Goal: Book appointment/travel/reservation

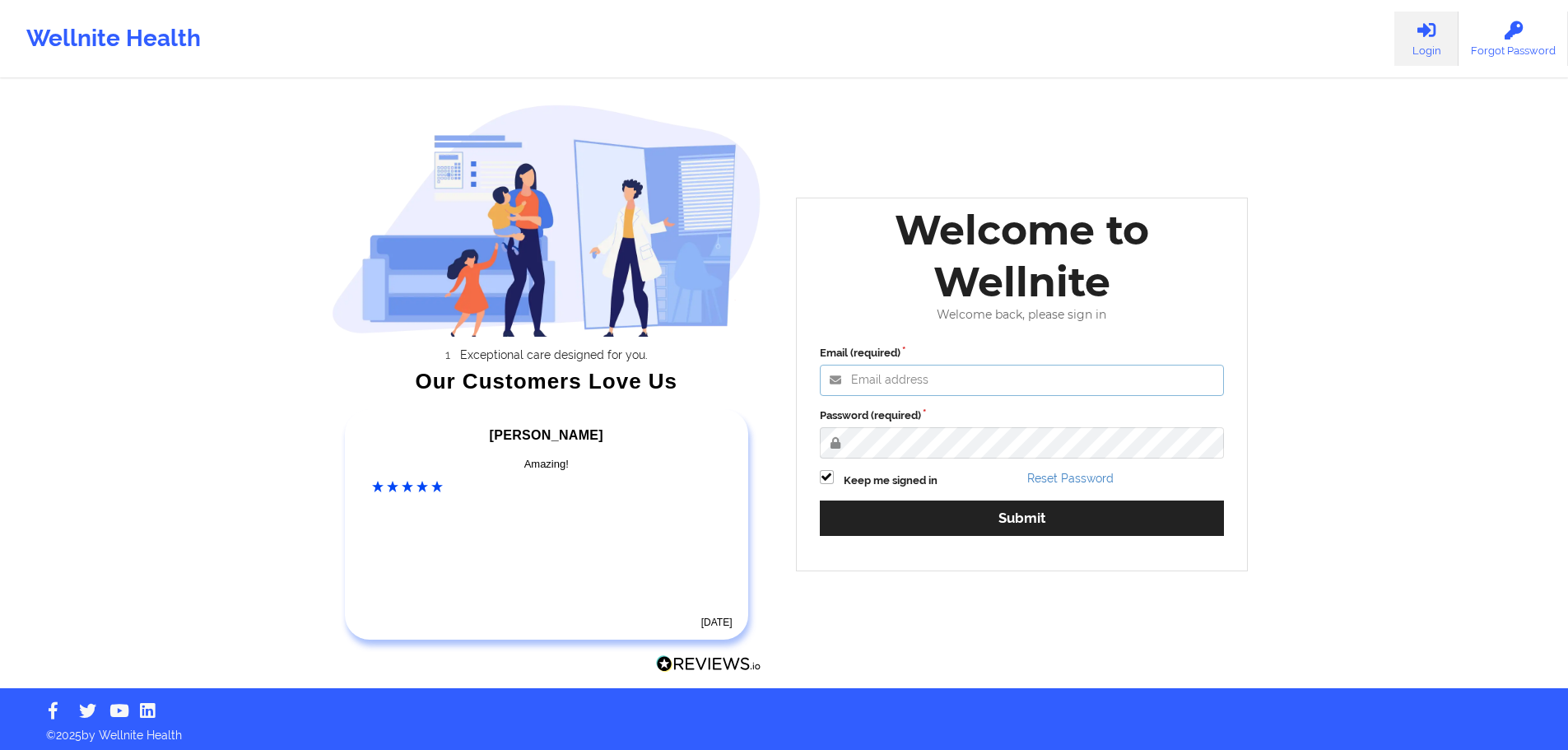
click at [991, 389] on input "Email (required)" at bounding box center [1022, 379] width 405 height 31
type input "[PERSON_NAME][EMAIL_ADDRESS][PERSON_NAME][DOMAIN_NAME]"
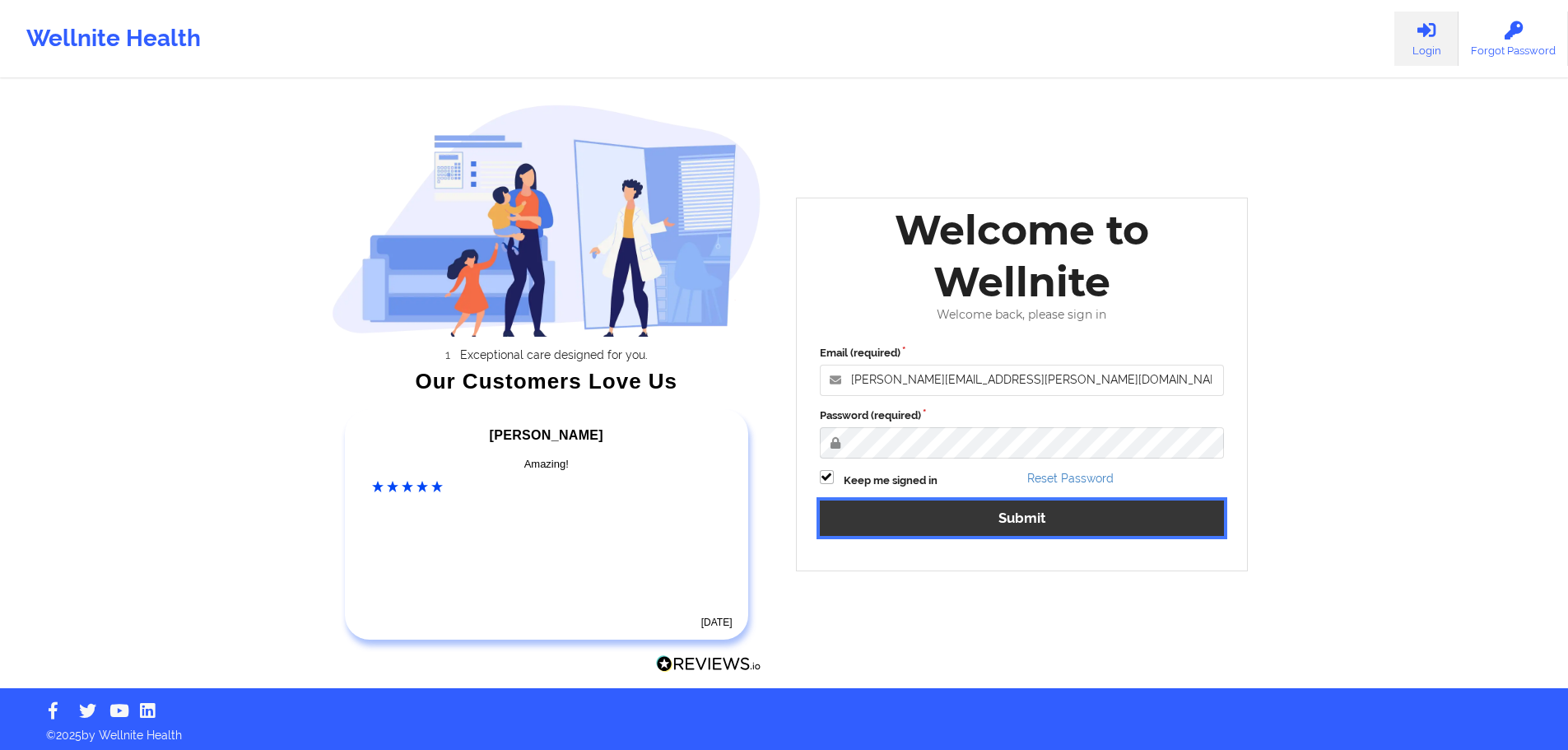
click at [999, 529] on button "Submit" at bounding box center [1022, 517] width 405 height 35
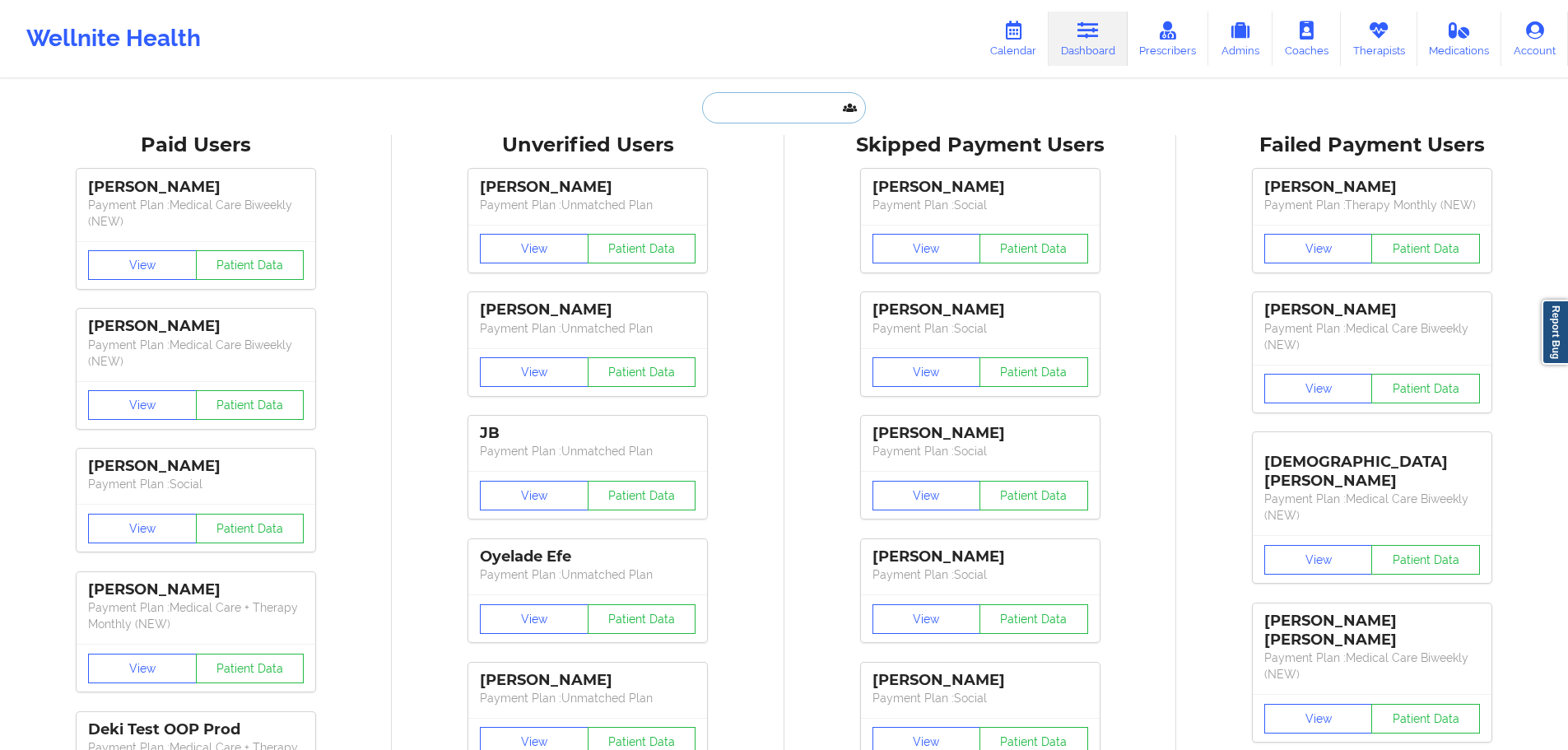
click at [783, 113] on input "text" at bounding box center [783, 107] width 163 height 31
paste input "[PERSON_NAME]"
type input "[PERSON_NAME]"
click at [1004, 28] on link "Calendar" at bounding box center [1012, 39] width 71 height 54
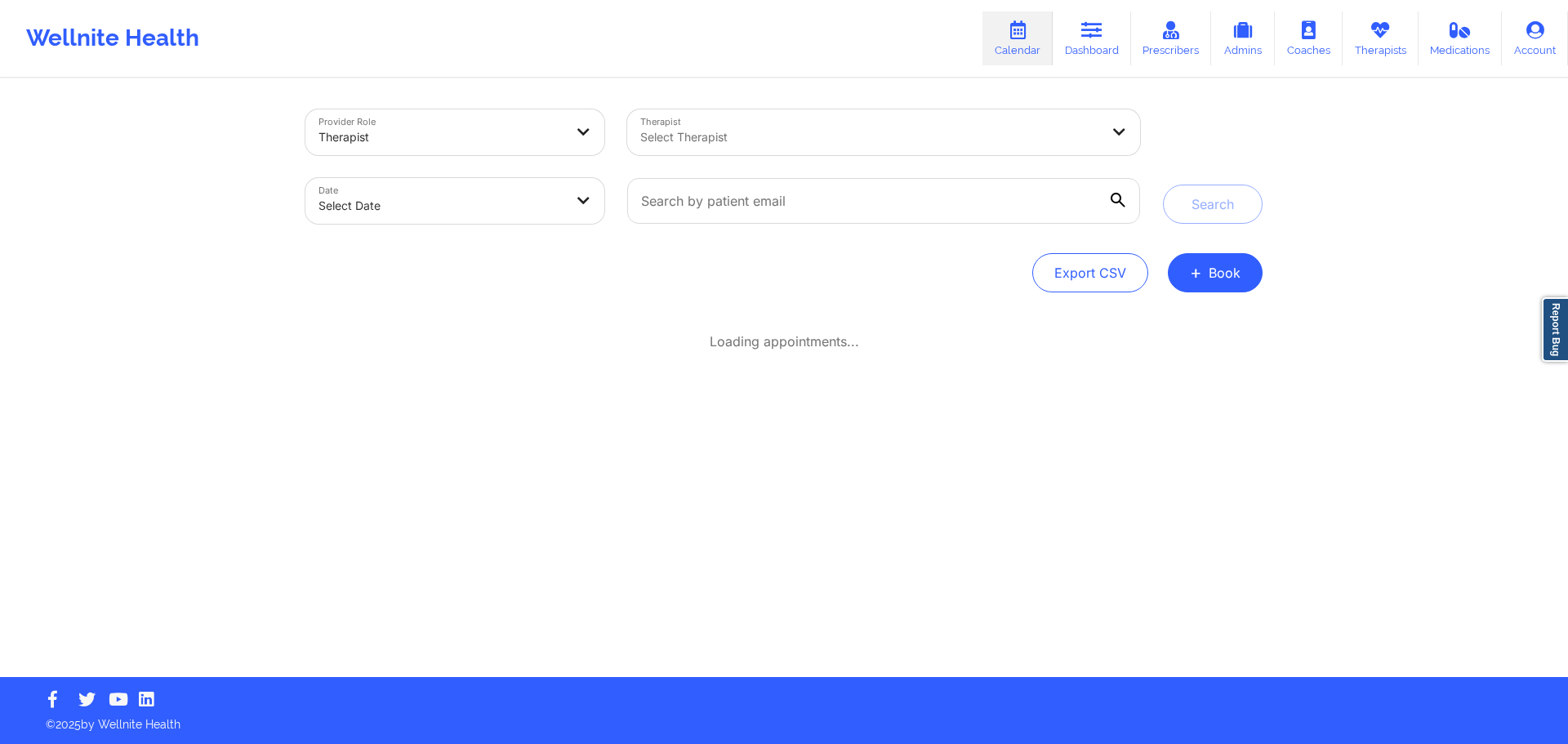
click at [743, 146] on div at bounding box center [870, 138] width 460 height 20
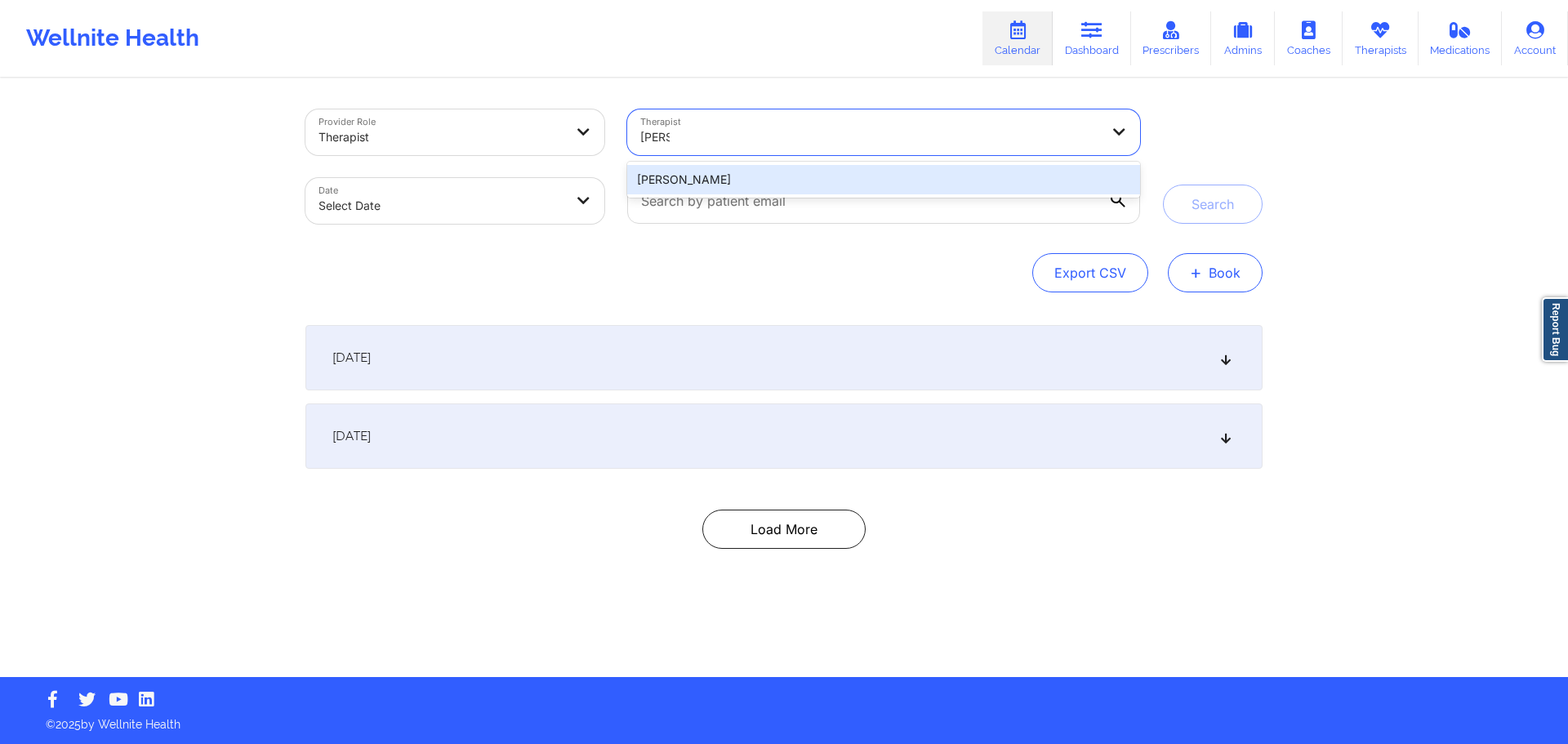
type input "[PERSON_NAME]"
click at [1233, 268] on button "+ Book" at bounding box center [1215, 273] width 95 height 40
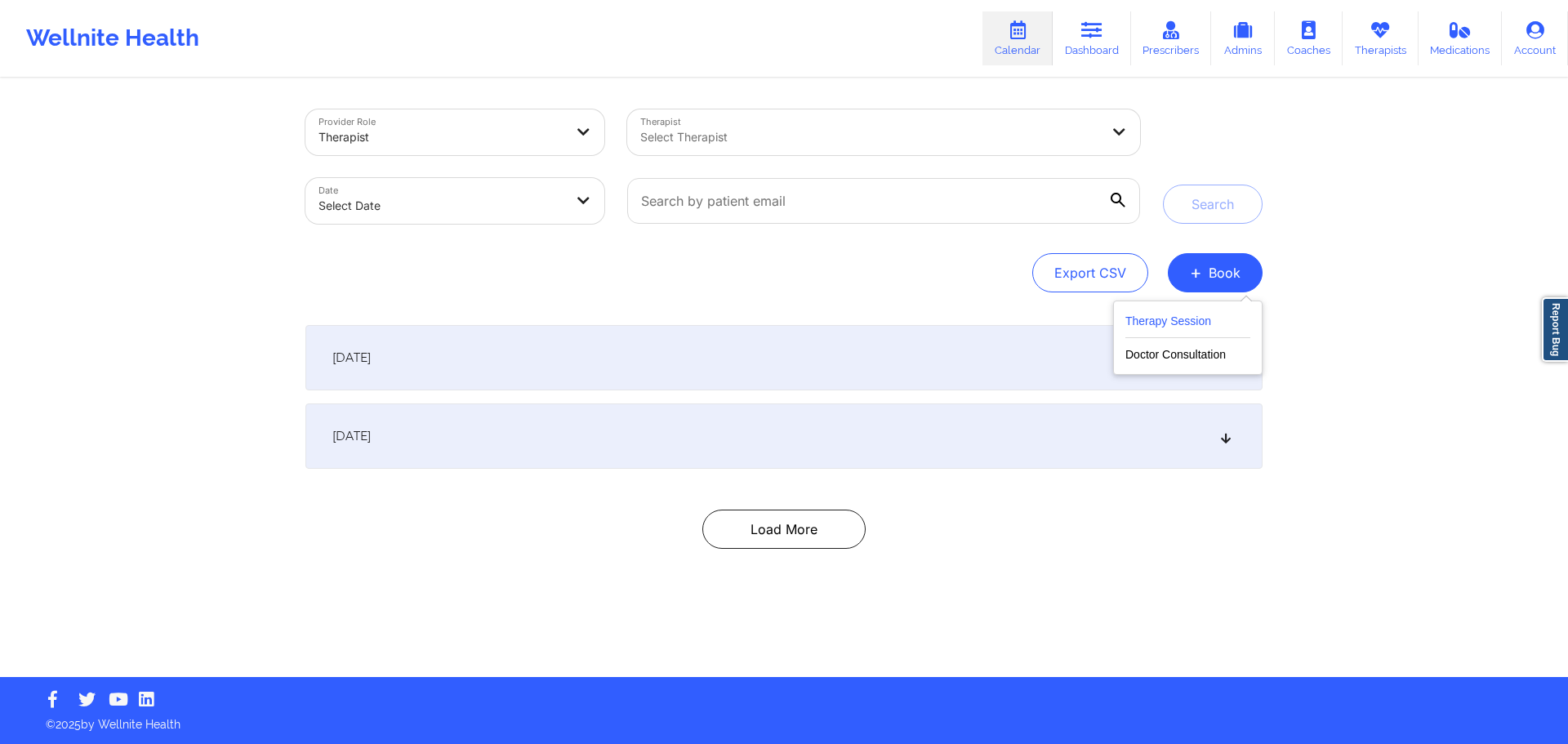
click at [1206, 314] on button "Therapy Session" at bounding box center [1188, 324] width 125 height 27
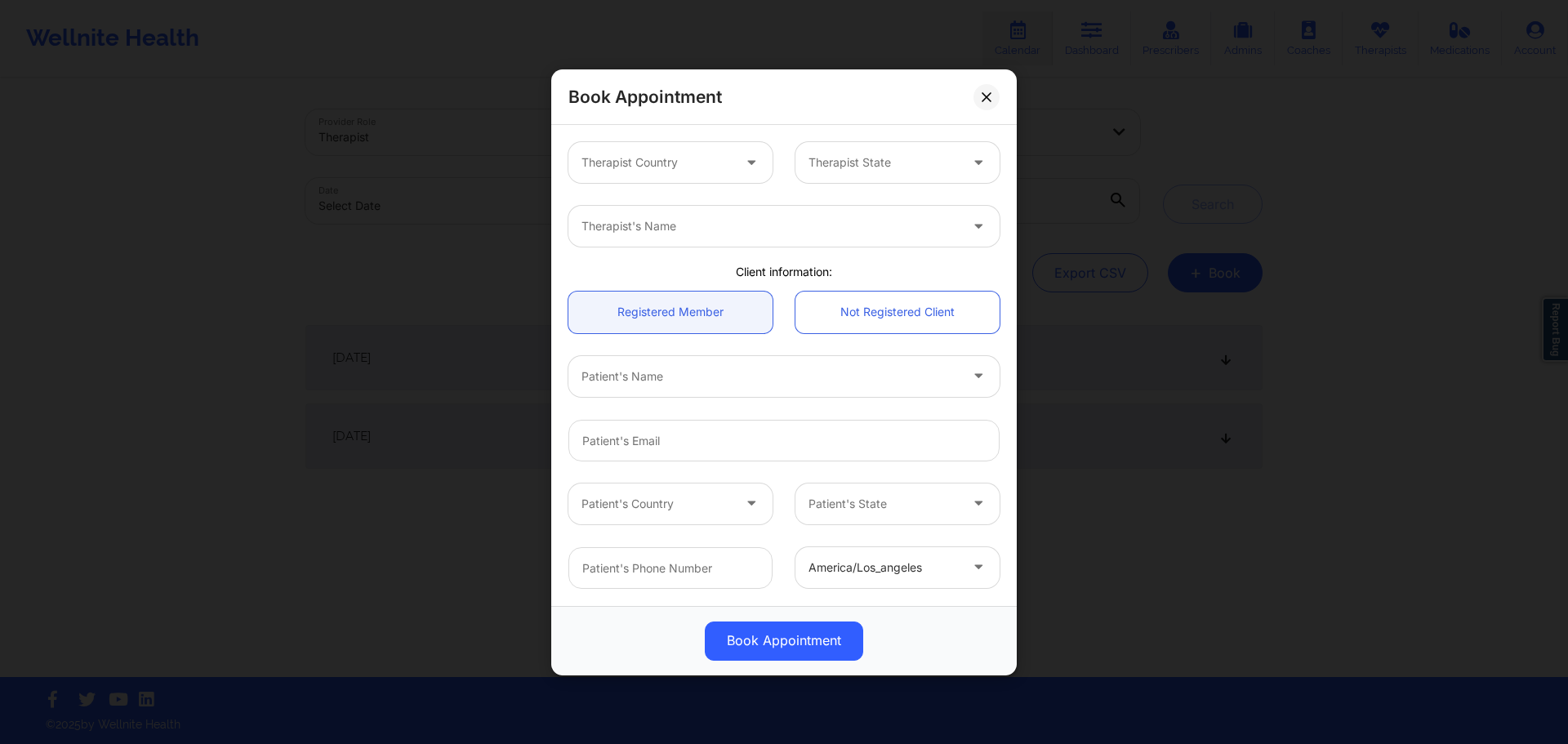
click at [702, 162] on div at bounding box center [657, 162] width 151 height 20
type input "g"
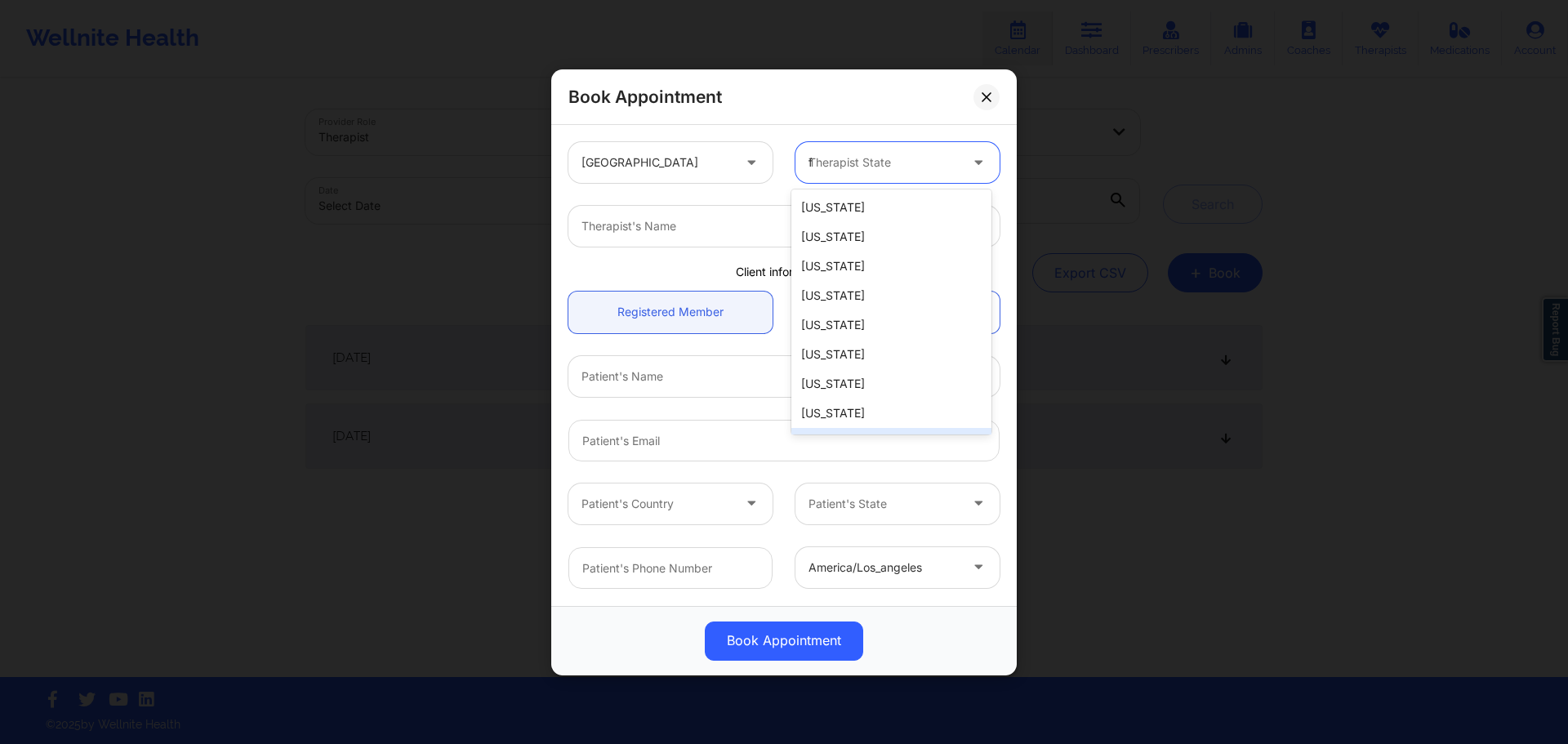
type input "fl"
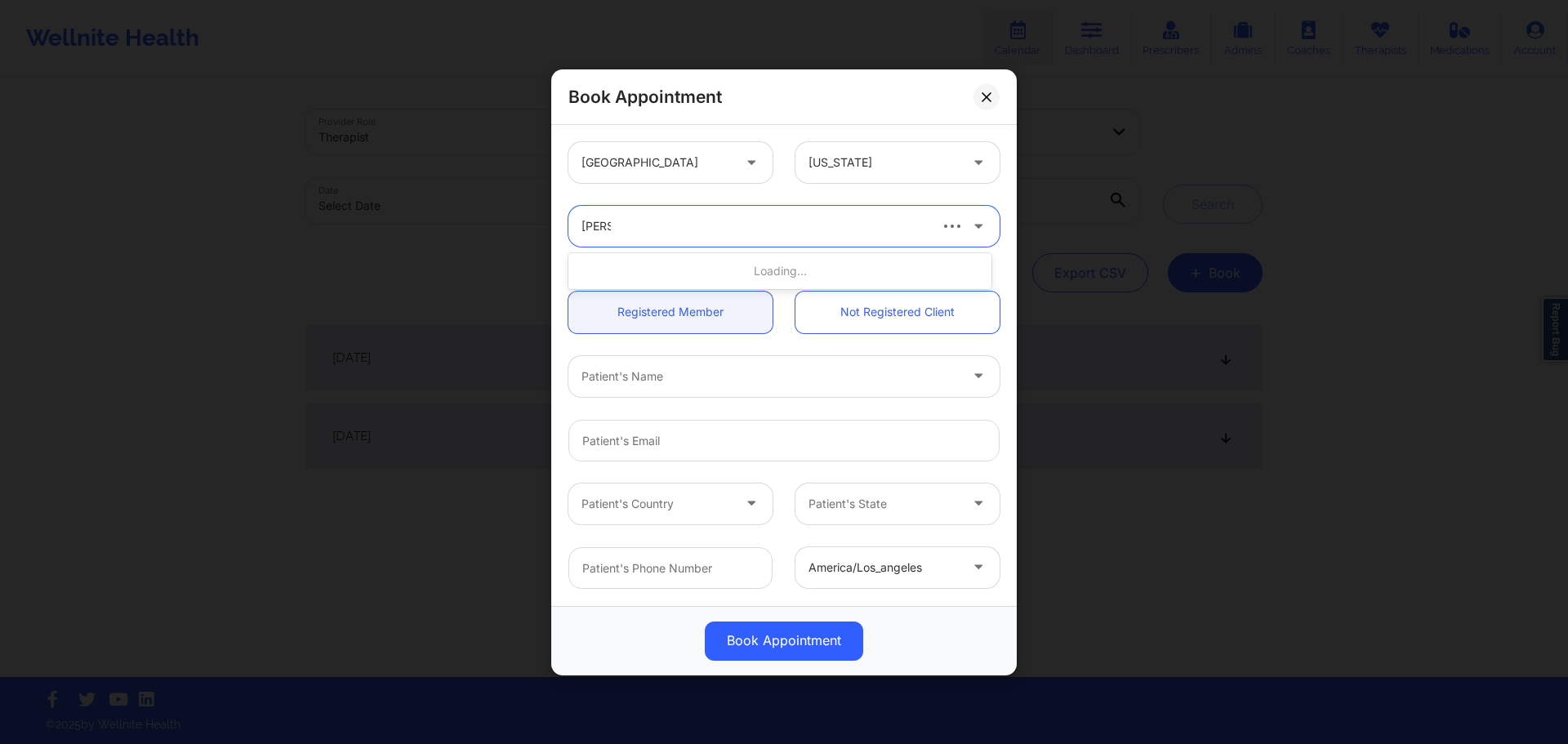
type input "kacyn"
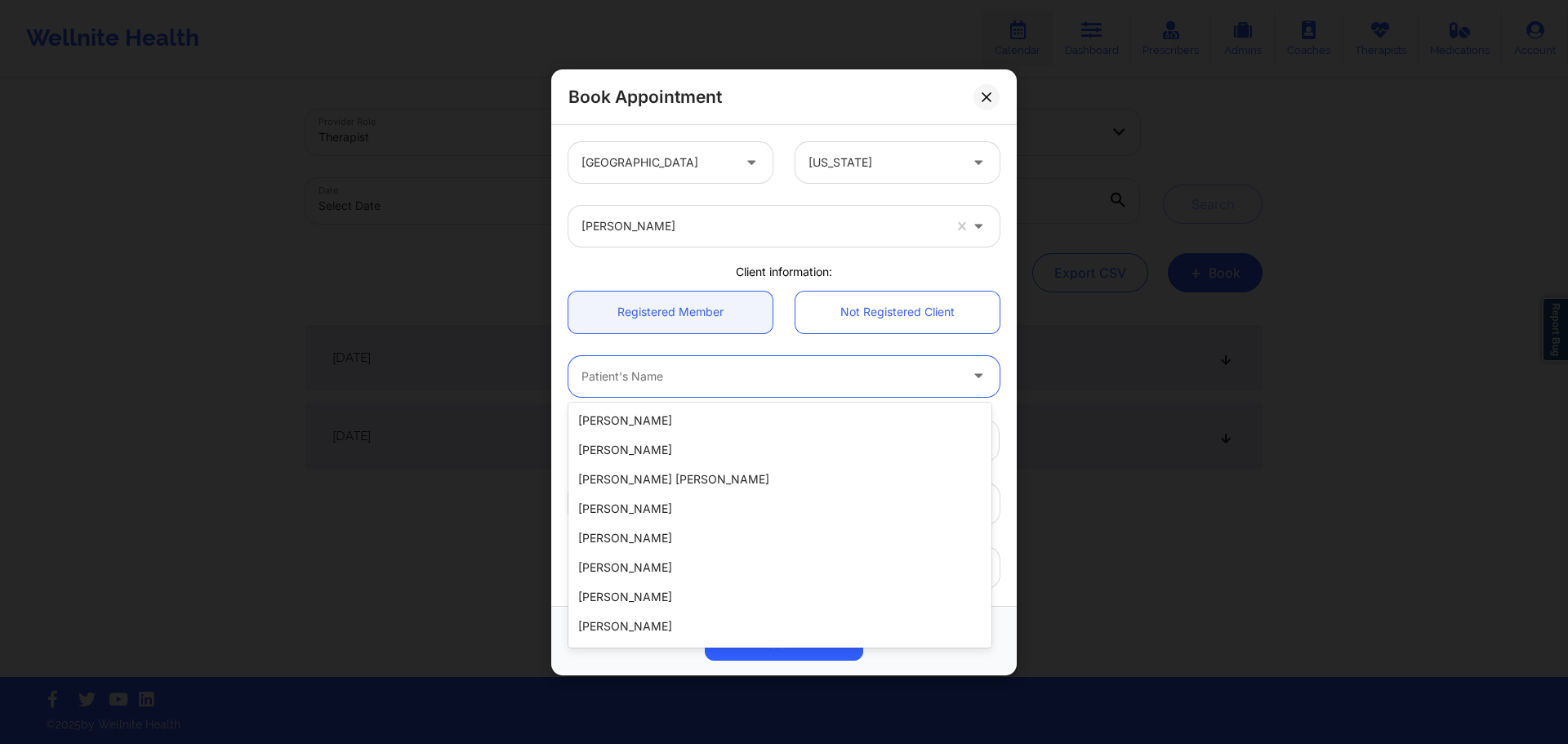
scroll to position [327, 0]
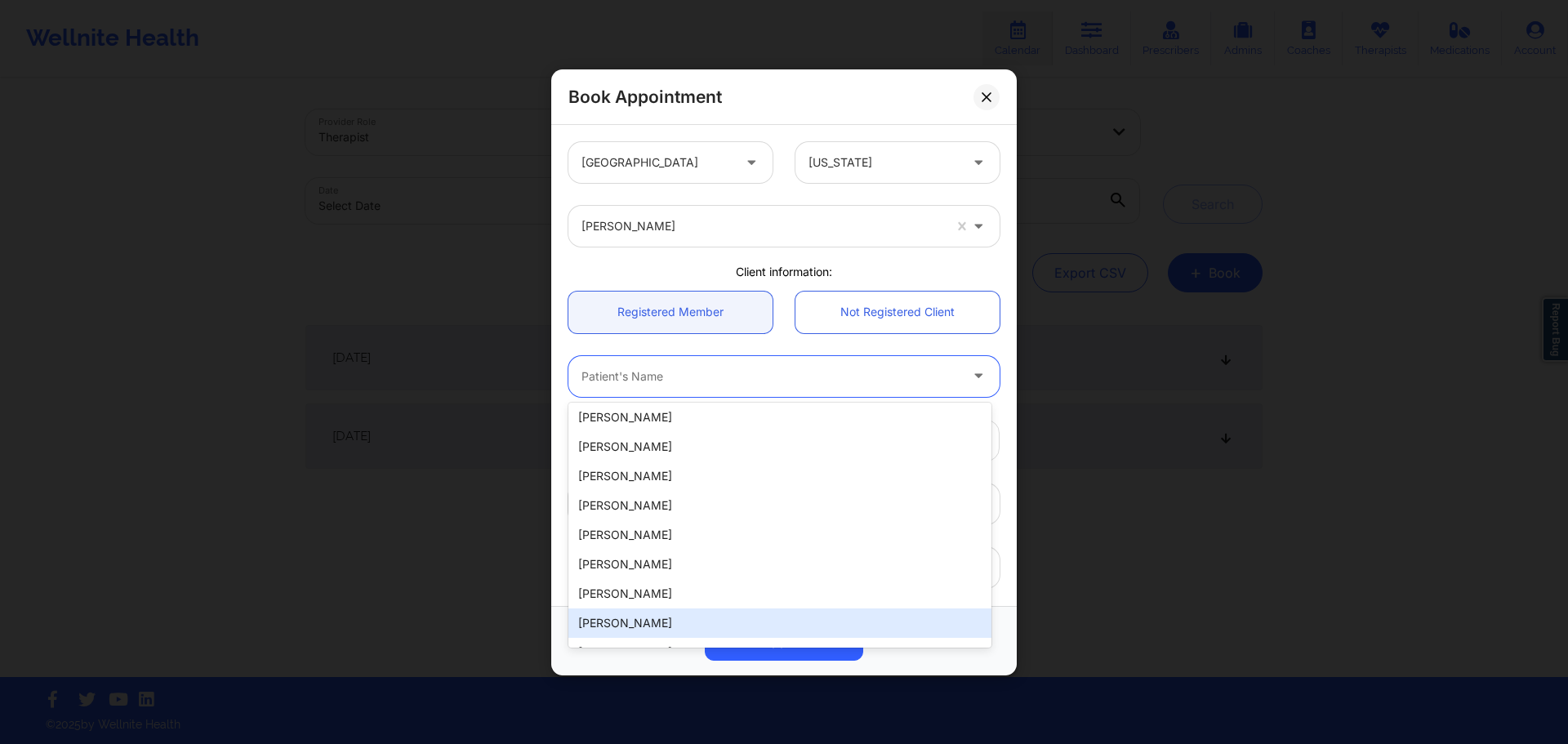
type input "[EMAIL_ADDRESS][DOMAIN_NAME]"
type input "[PHONE_NUMBER]"
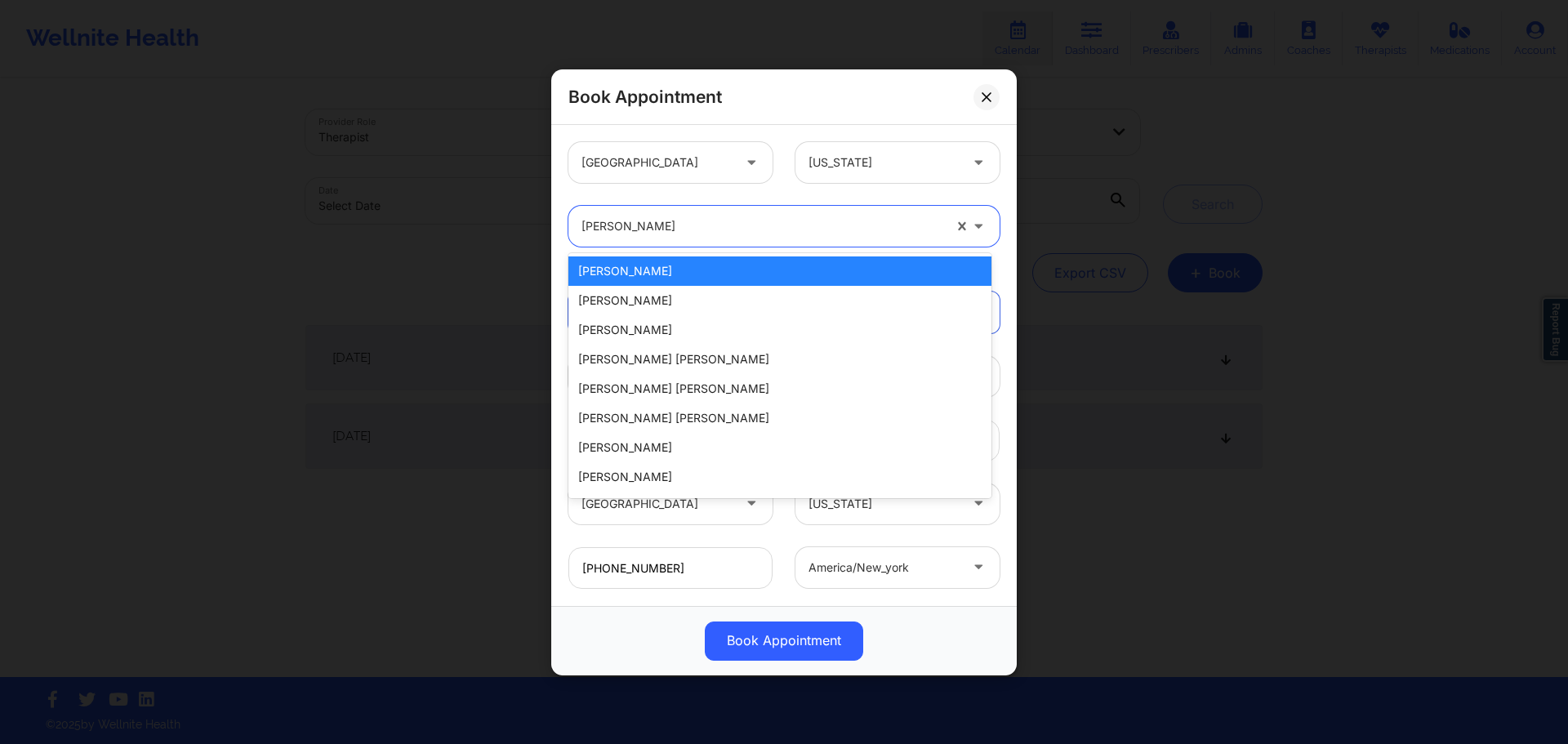
click at [694, 216] on div "[PERSON_NAME]" at bounding box center [762, 226] width 361 height 41
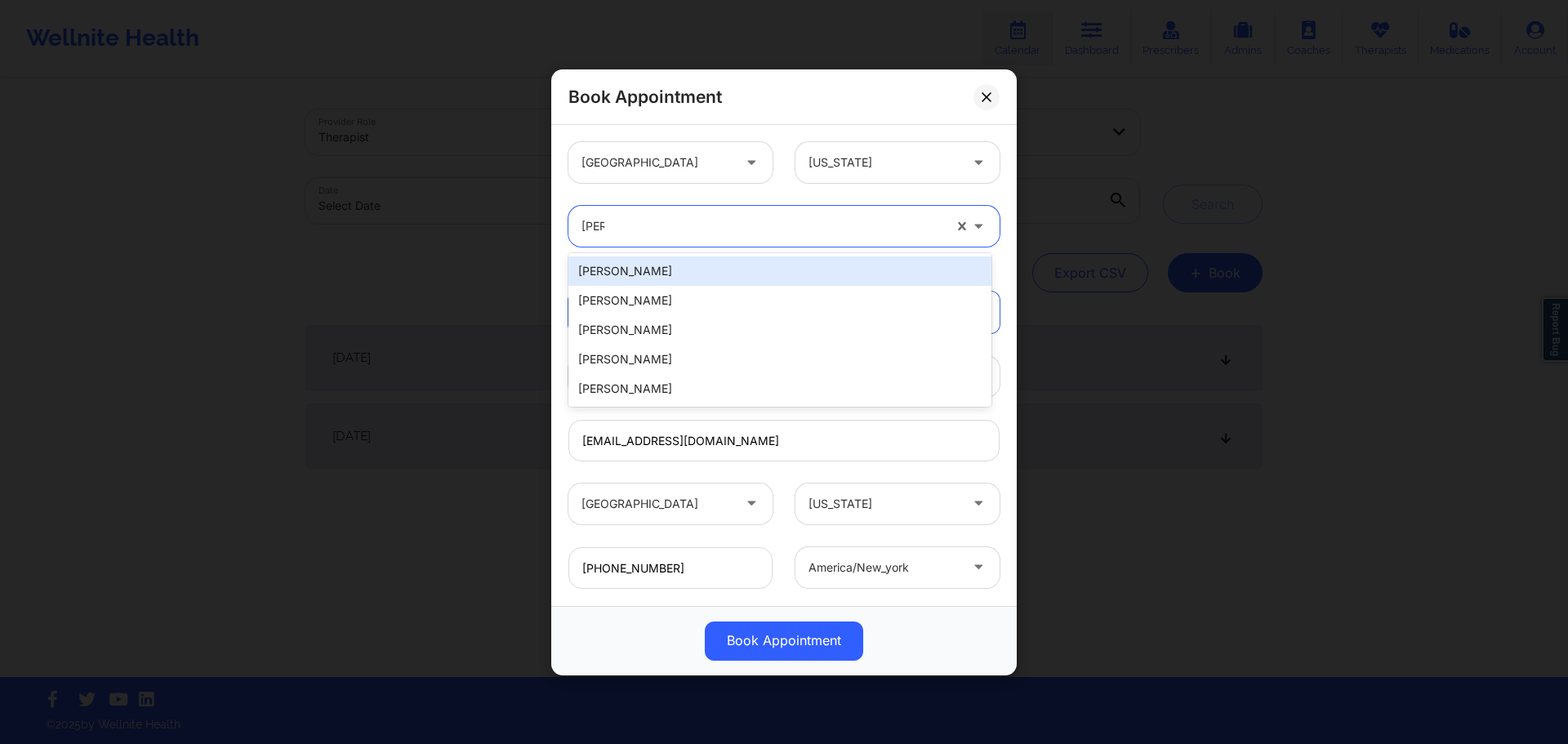
type input "kacyn"
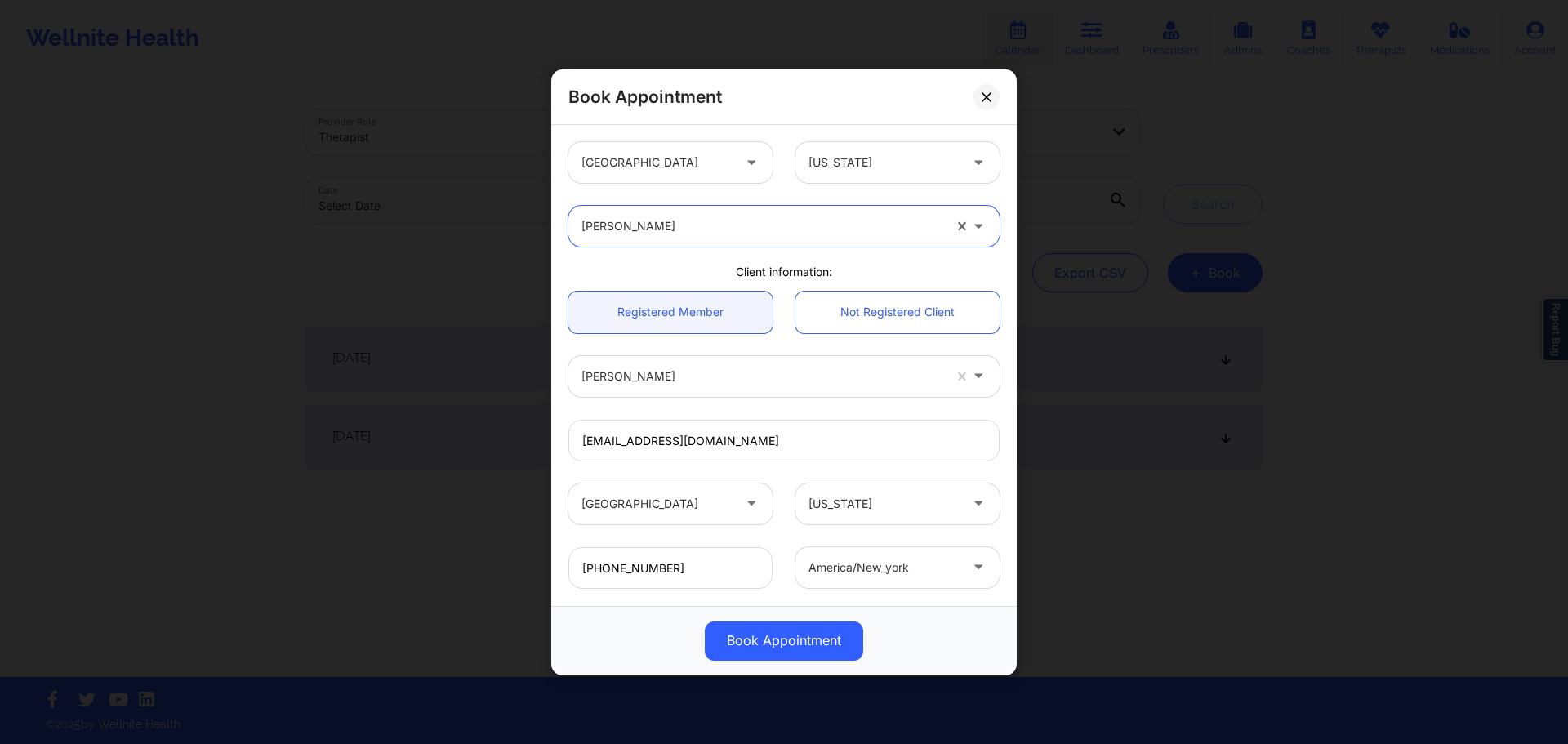
click at [717, 374] on div at bounding box center [762, 375] width 361 height 20
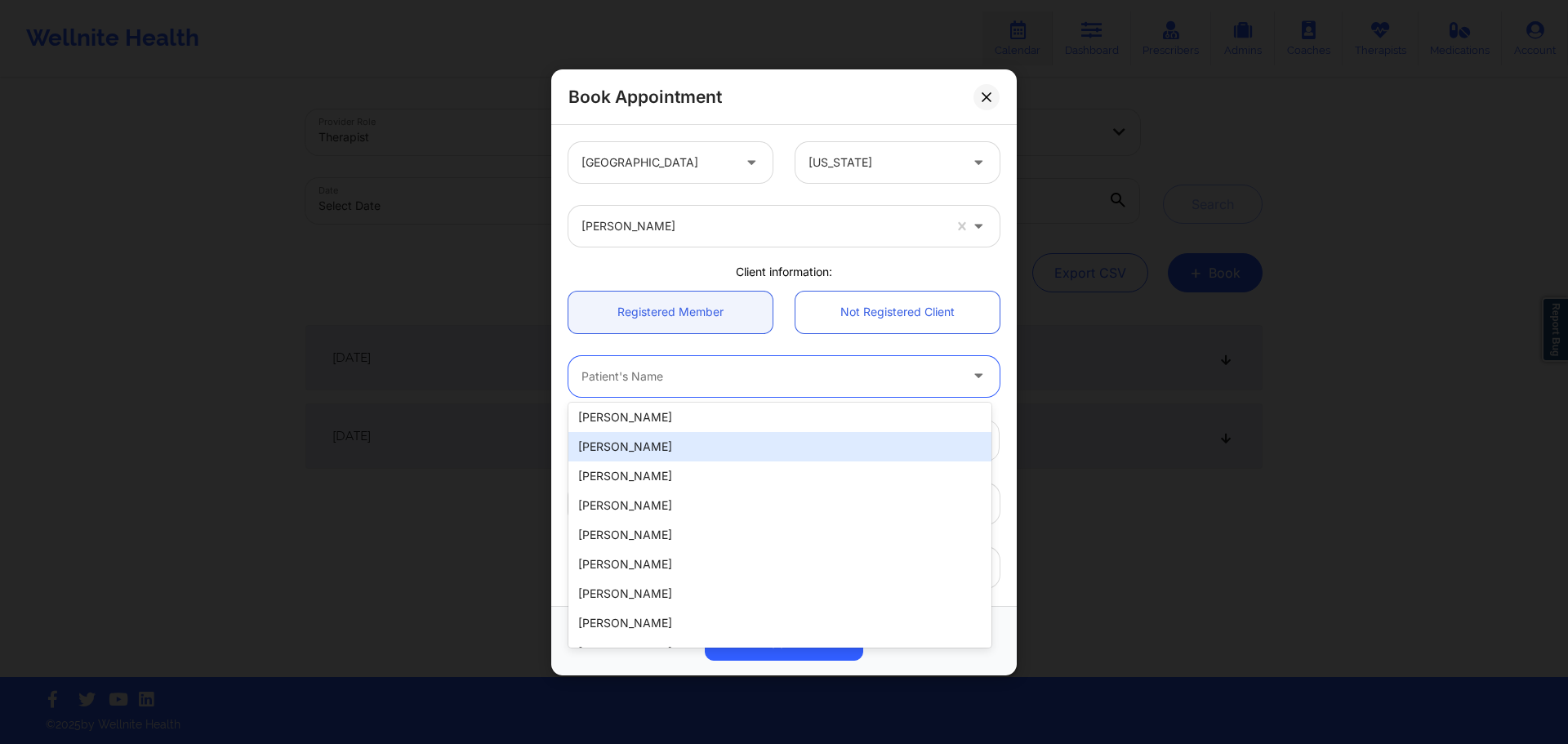
click at [418, 499] on div "Book Appointment [GEOGRAPHIC_DATA] [US_STATE] [PERSON_NAME] Client information:…" at bounding box center [784, 372] width 1568 height 744
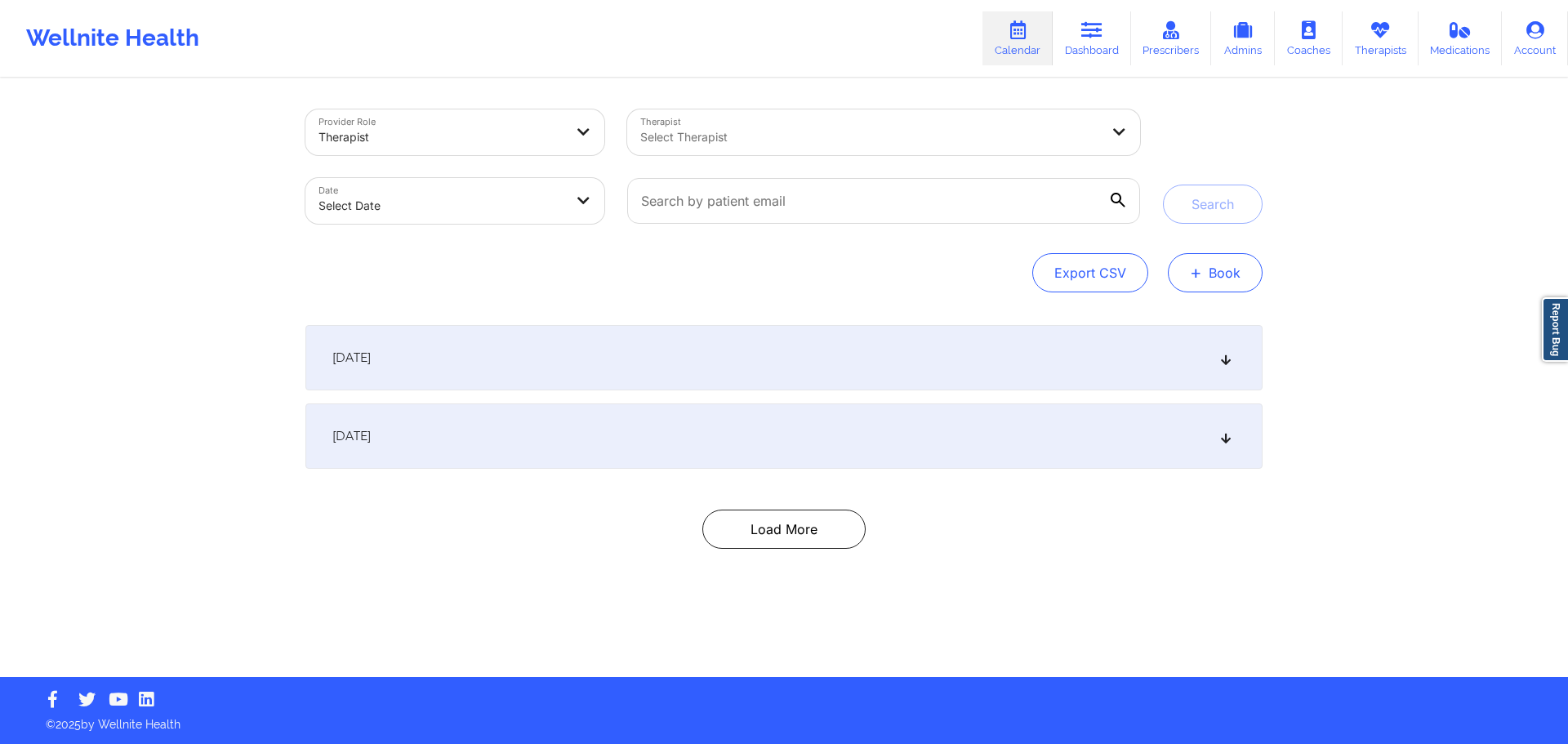
click at [1193, 272] on span "+" at bounding box center [1196, 271] width 12 height 9
click at [1194, 319] on button "Therapy Session" at bounding box center [1188, 324] width 125 height 27
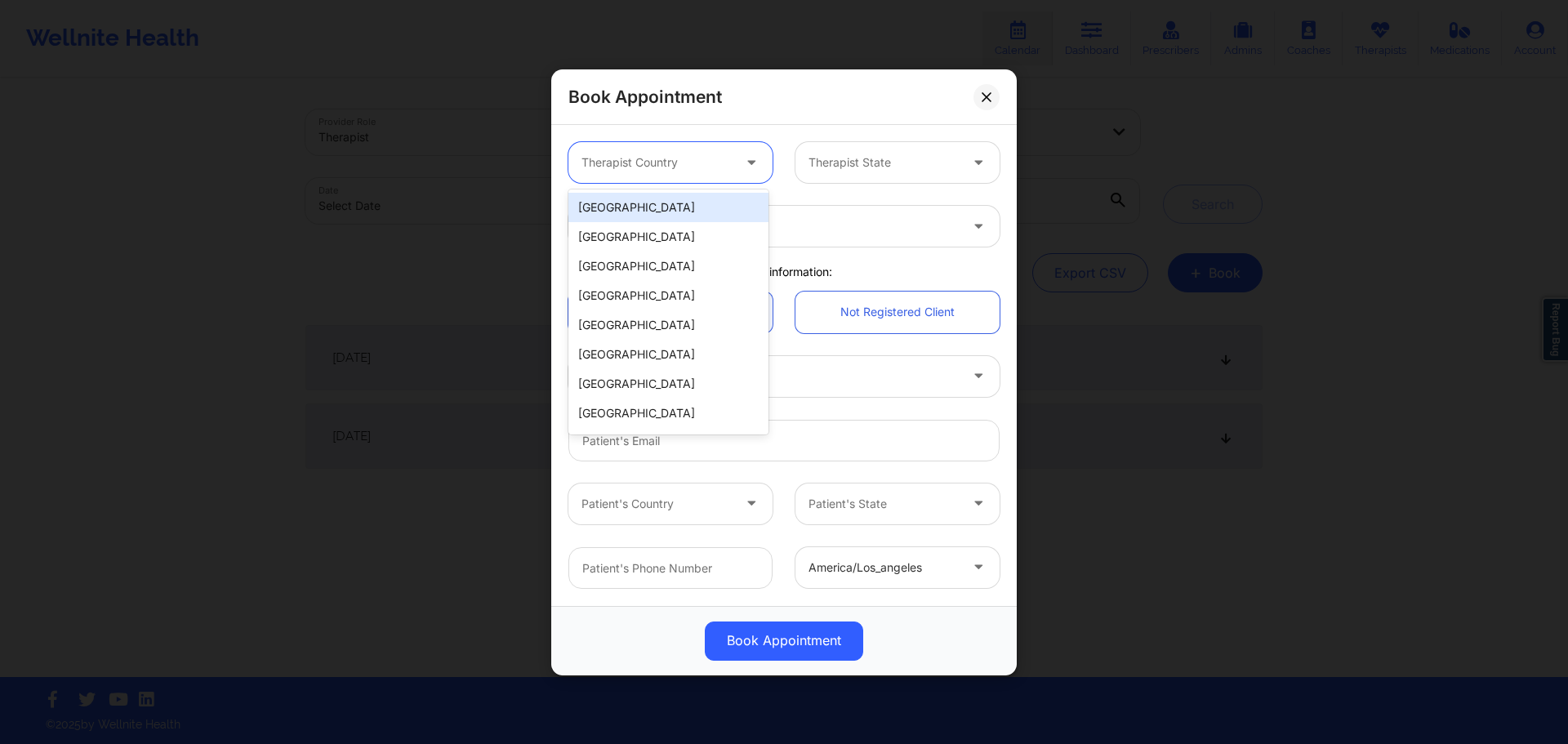
click at [649, 146] on div "Therapist Country" at bounding box center [651, 161] width 165 height 41
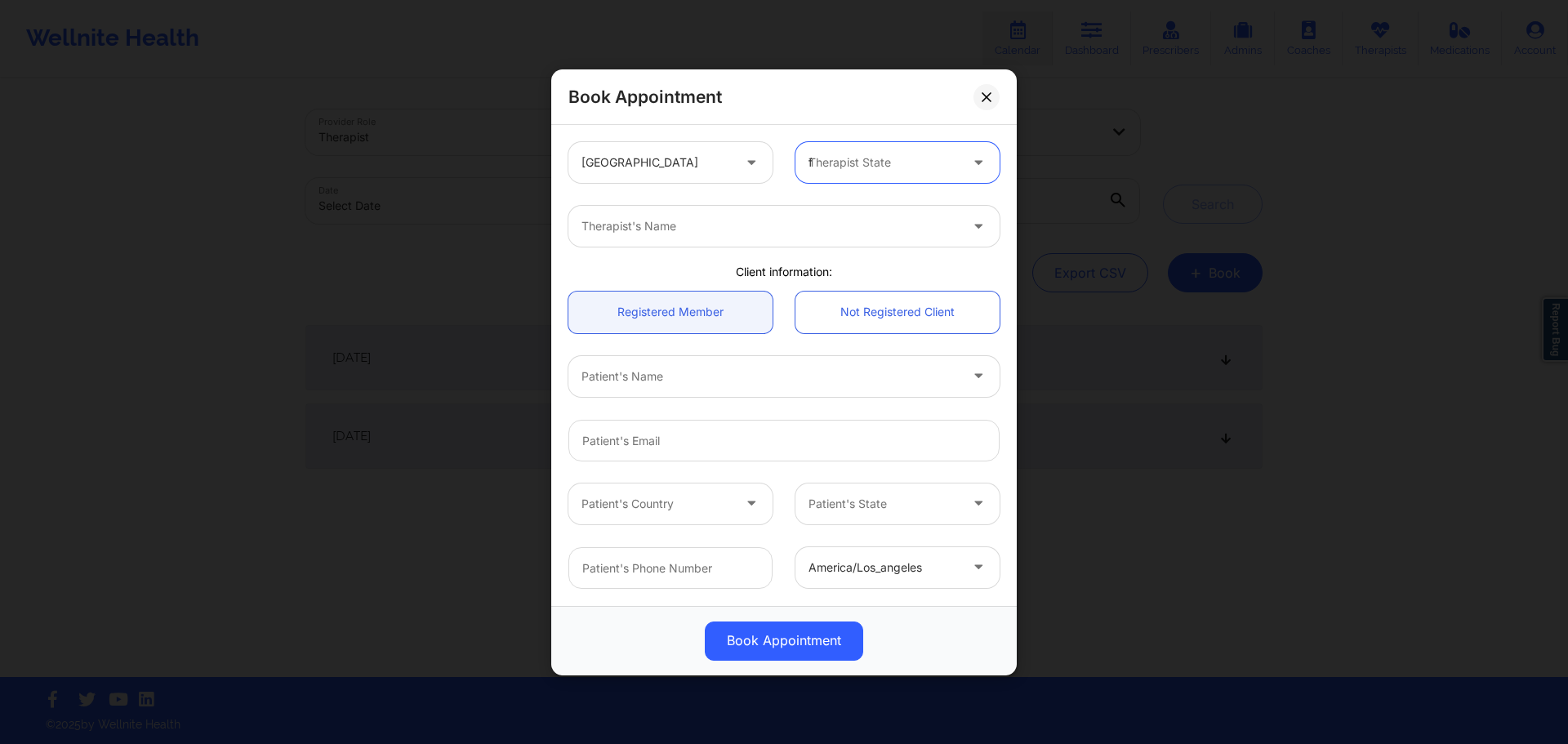
type input "fl"
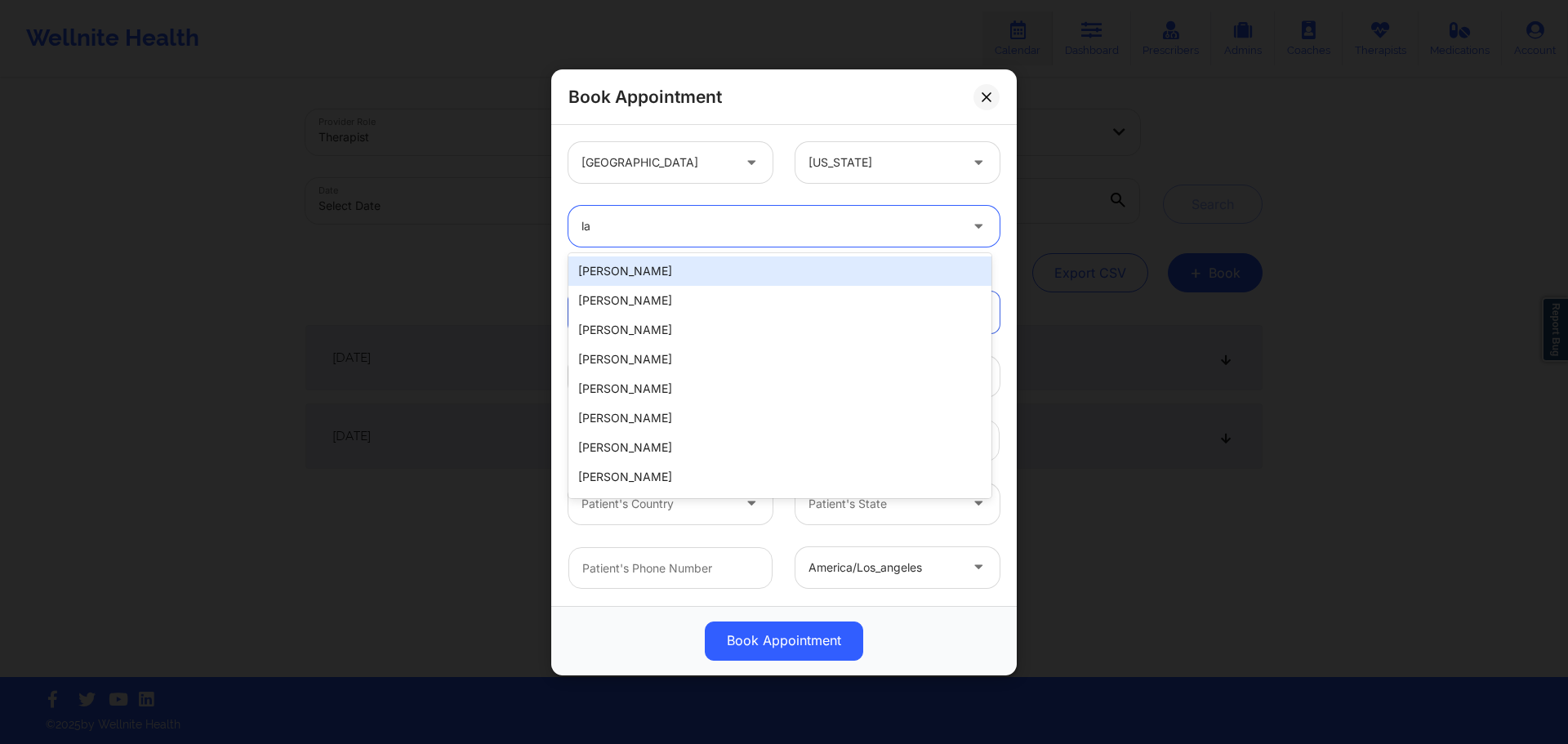
type input "l"
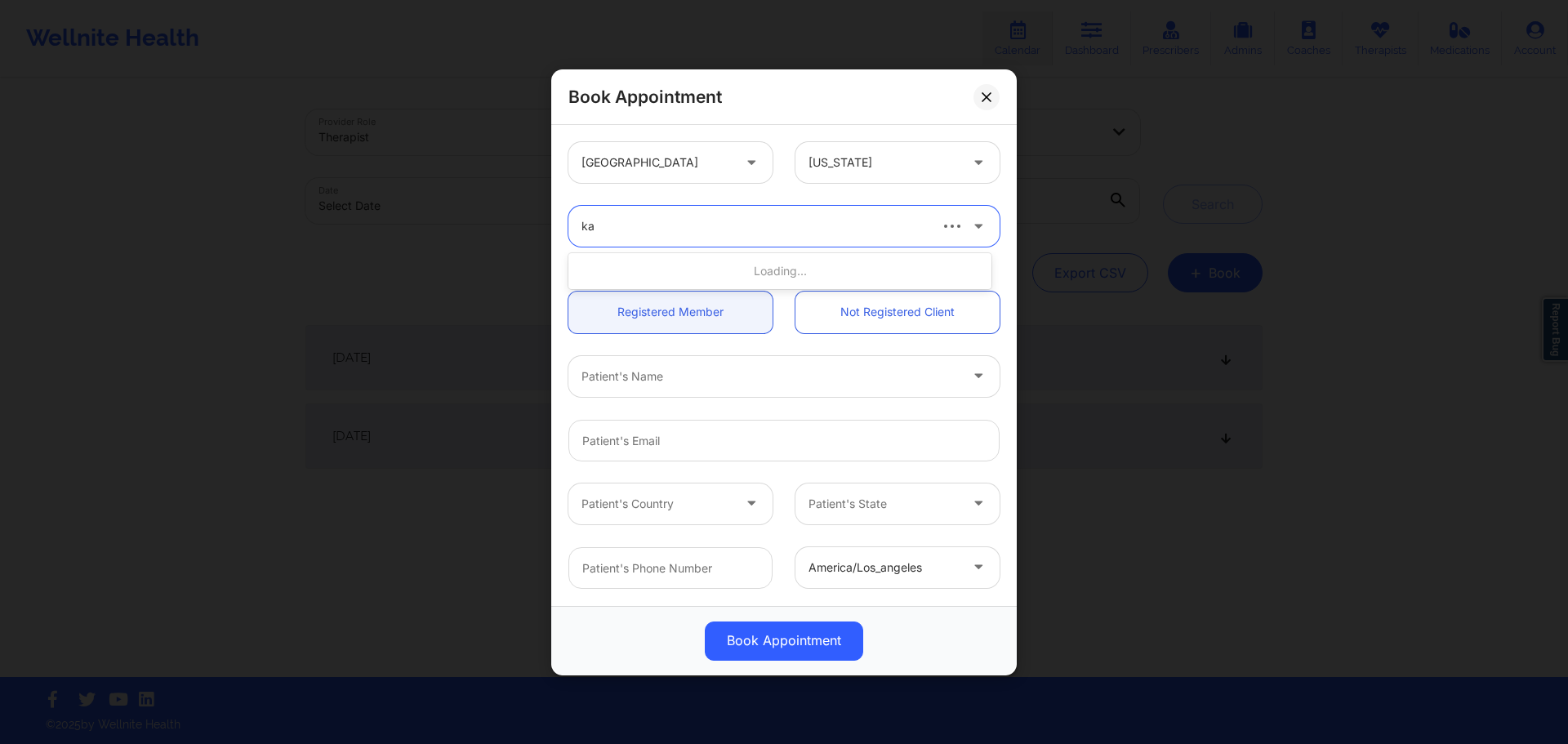
type input "kac"
click at [692, 383] on div at bounding box center [770, 375] width 377 height 20
click at [874, 306] on link "Not Registered Client" at bounding box center [897, 311] width 204 height 42
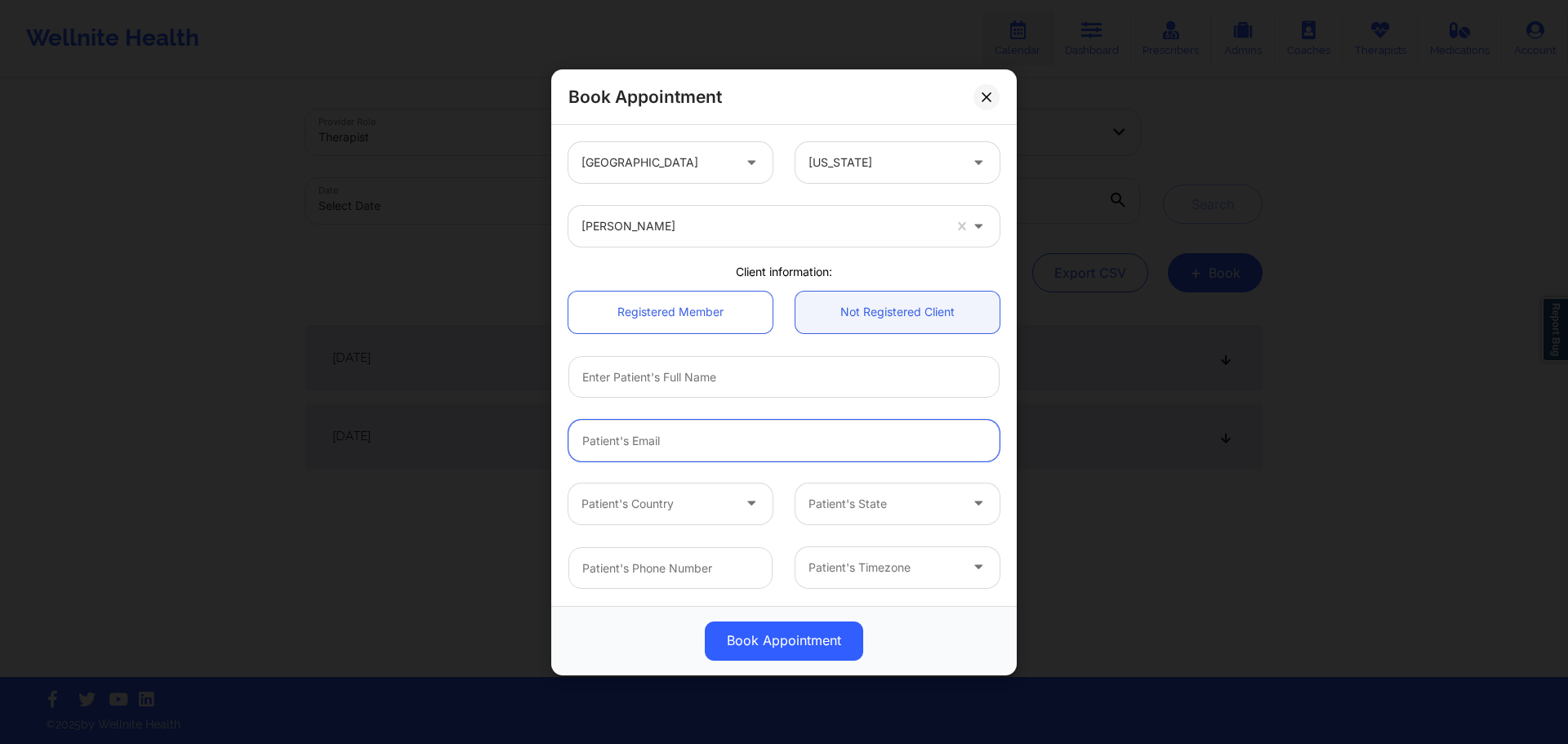
click at [658, 440] on input "email" at bounding box center [784, 440] width 431 height 42
paste input "[PERSON_NAME]"
type input "[PERSON_NAME]"
click at [747, 377] on input "text" at bounding box center [784, 376] width 431 height 42
paste input "[PERSON_NAME]"
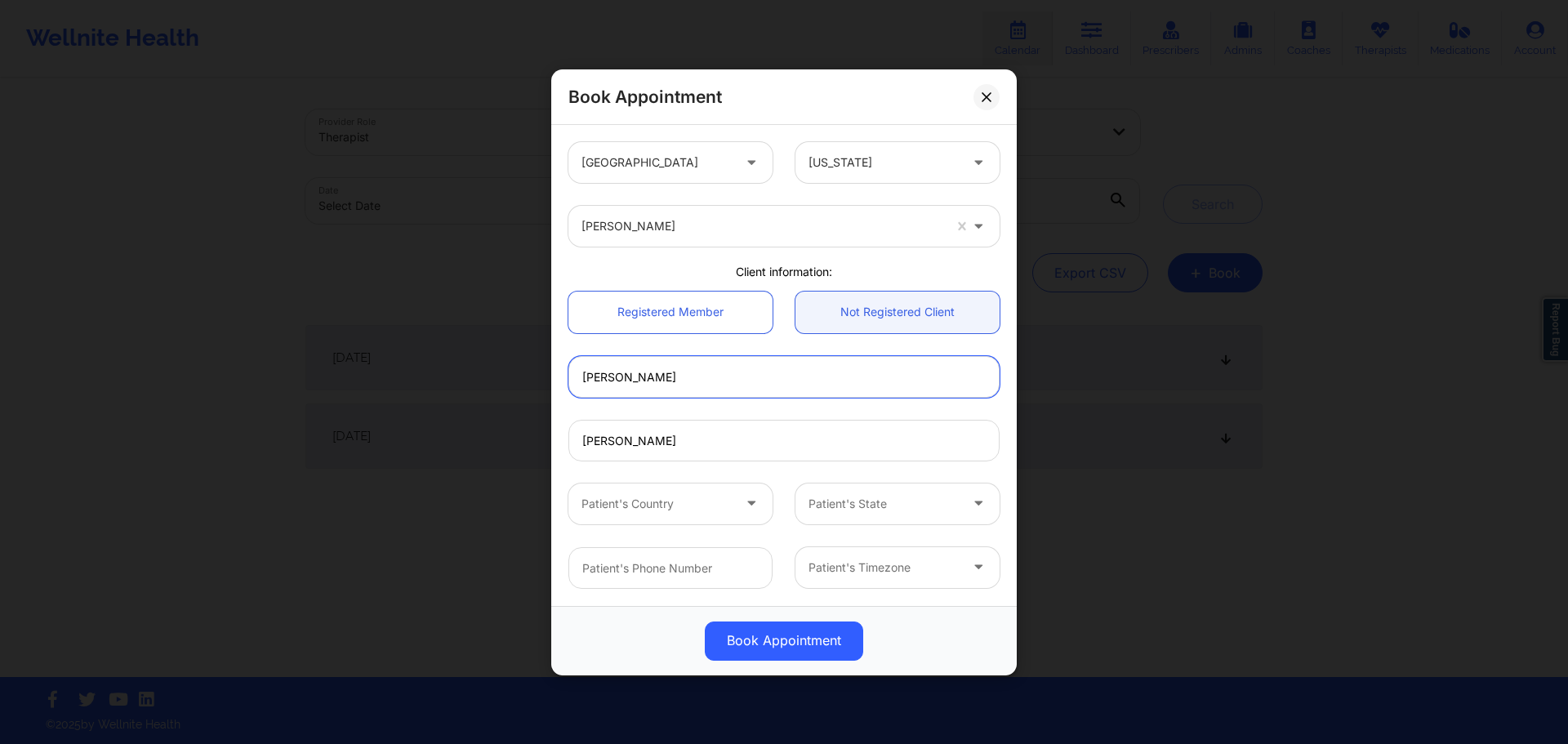
type input "[PERSON_NAME]"
drag, startPoint x: 524, startPoint y: 433, endPoint x: 416, endPoint y: 415, distance: 109.5
click at [514, 431] on div "Book Appointment [GEOGRAPHIC_DATA] [US_STATE] [PERSON_NAME] Client information:…" at bounding box center [784, 372] width 1568 height 744
paste input "[EMAIL_ADDRESS][DOMAIN_NAME]"
type input "[EMAIL_ADDRESS][DOMAIN_NAME]"
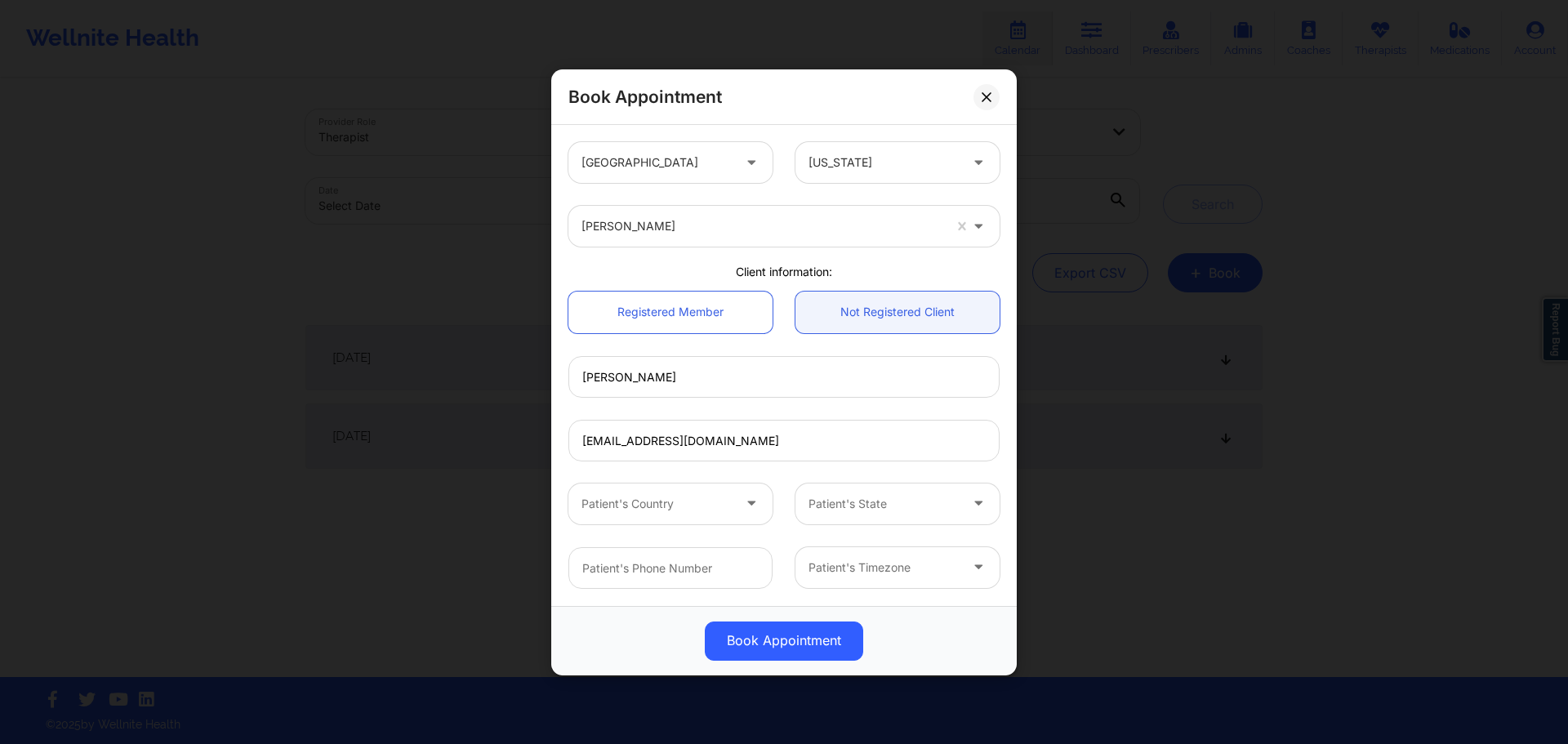
click at [713, 500] on div at bounding box center [657, 503] width 151 height 20
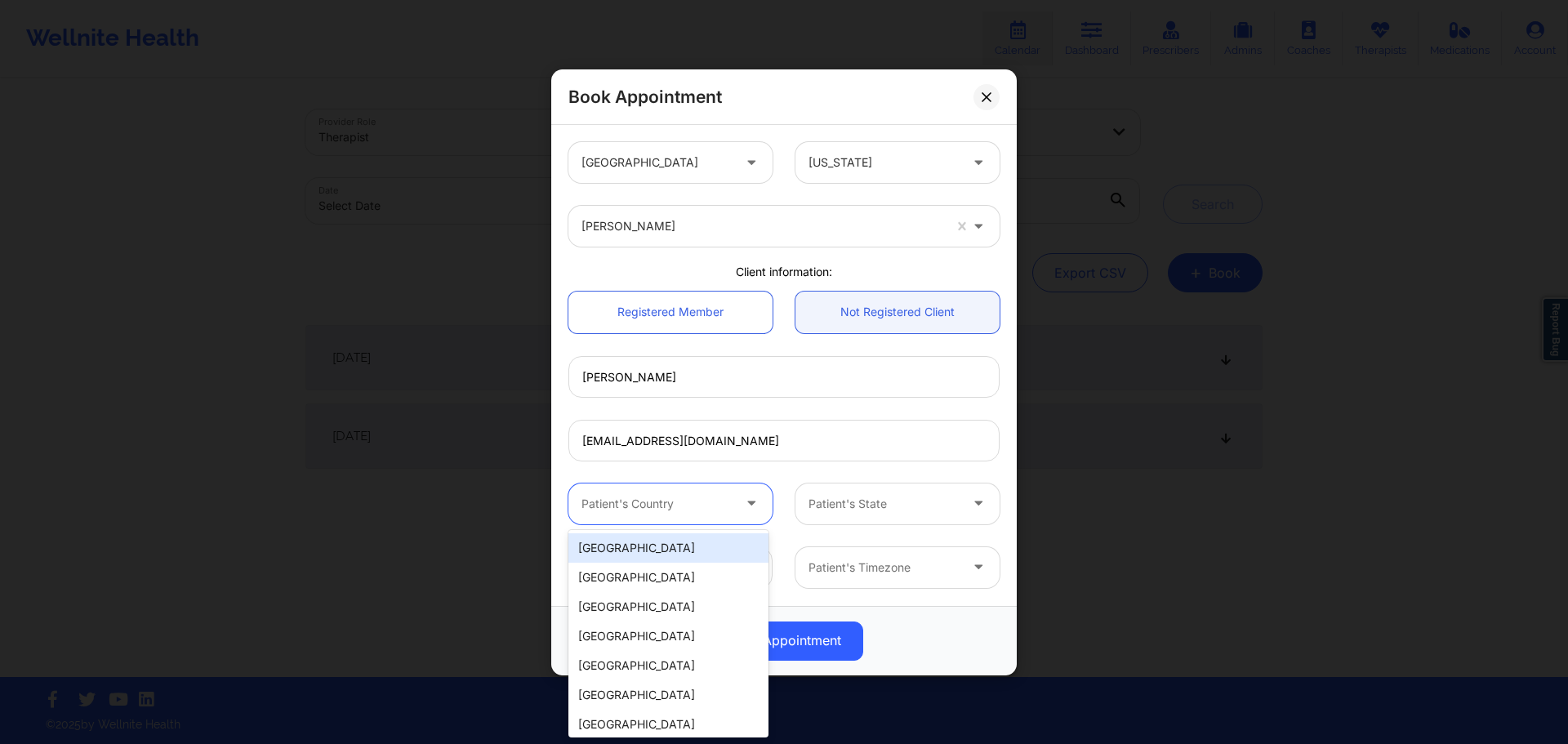
click at [686, 551] on div "[GEOGRAPHIC_DATA]" at bounding box center [669, 548] width 200 height 30
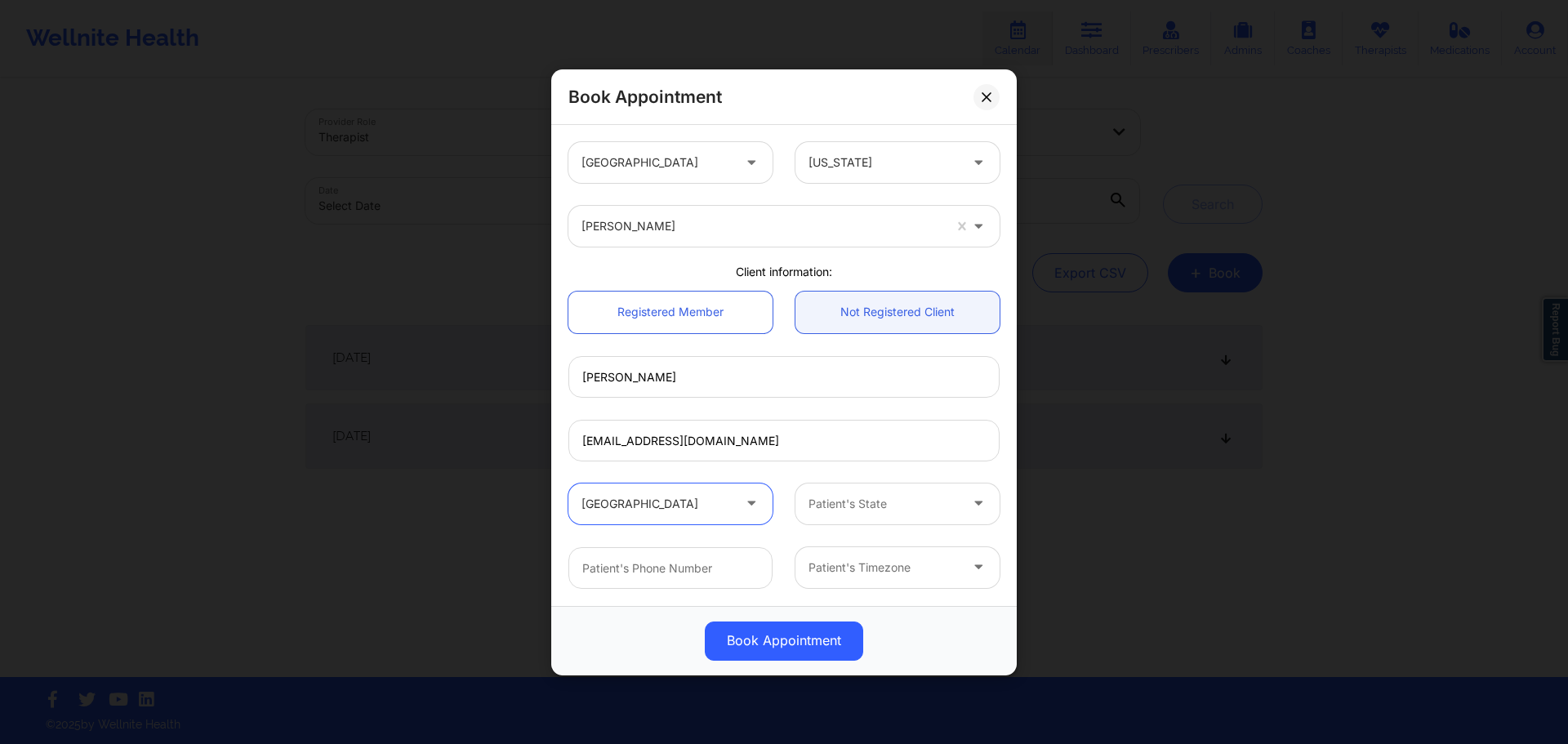
click at [833, 513] on div at bounding box center [884, 503] width 151 height 20
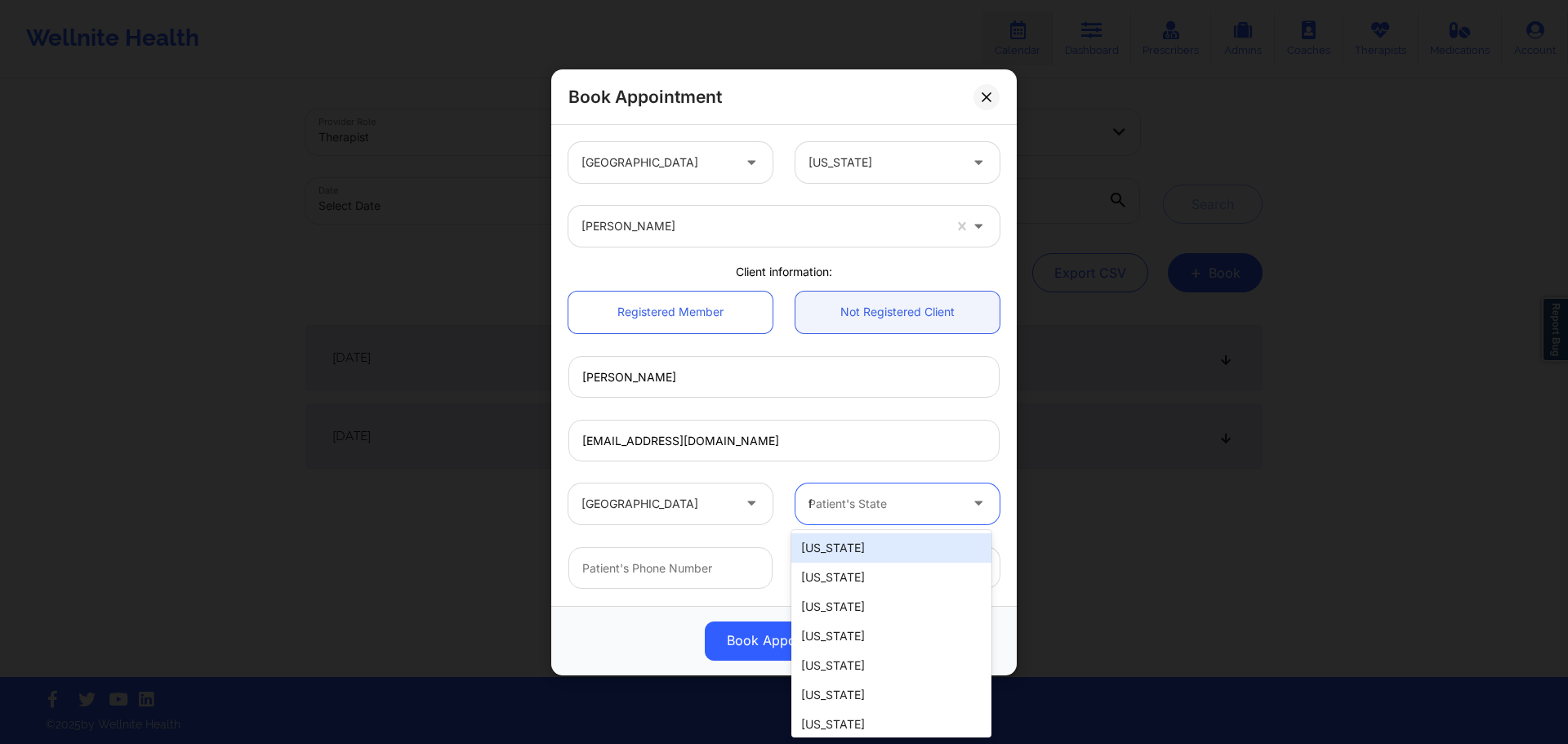
type input "fl"
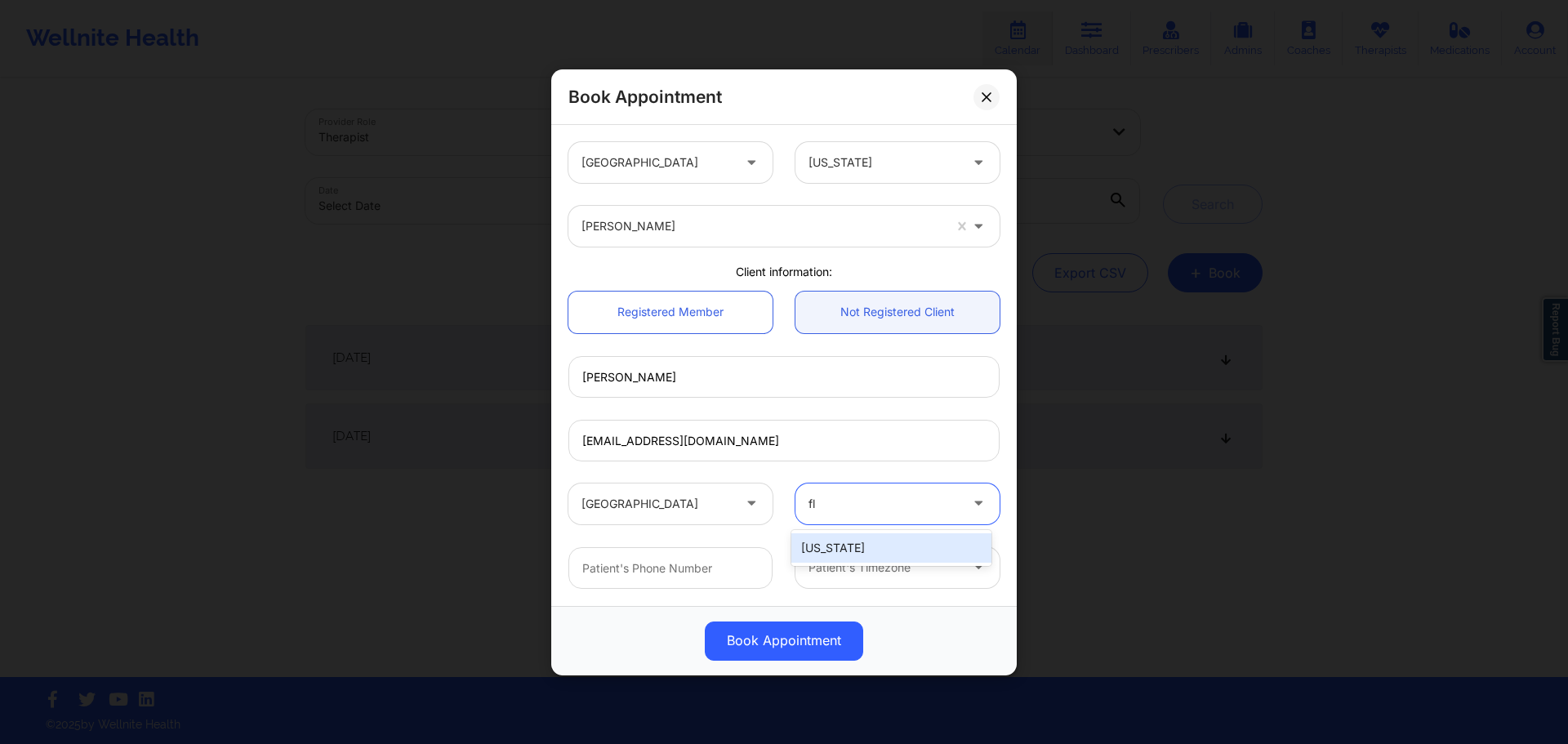
click at [840, 547] on div "[US_STATE]" at bounding box center [891, 548] width 200 height 30
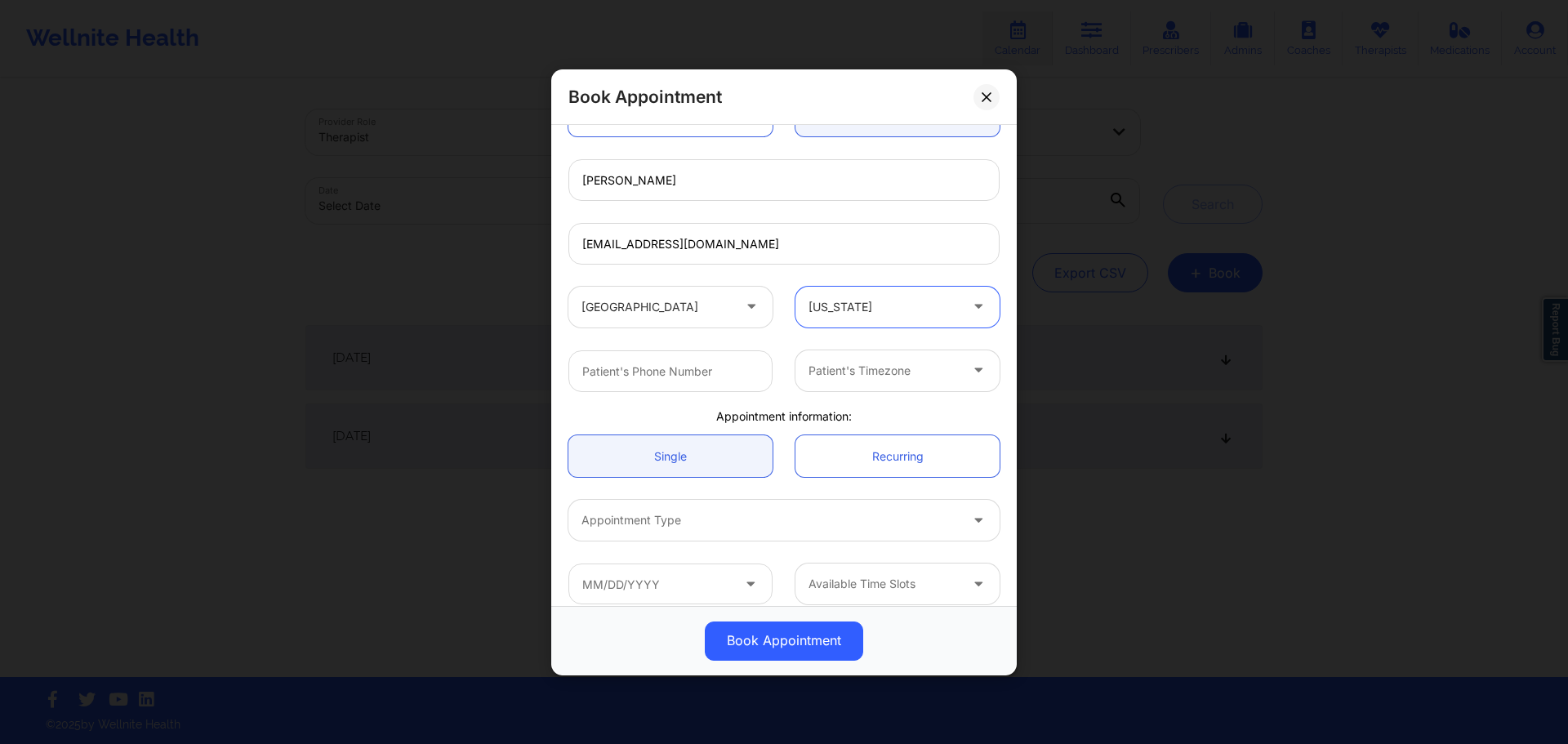
scroll to position [212, 0]
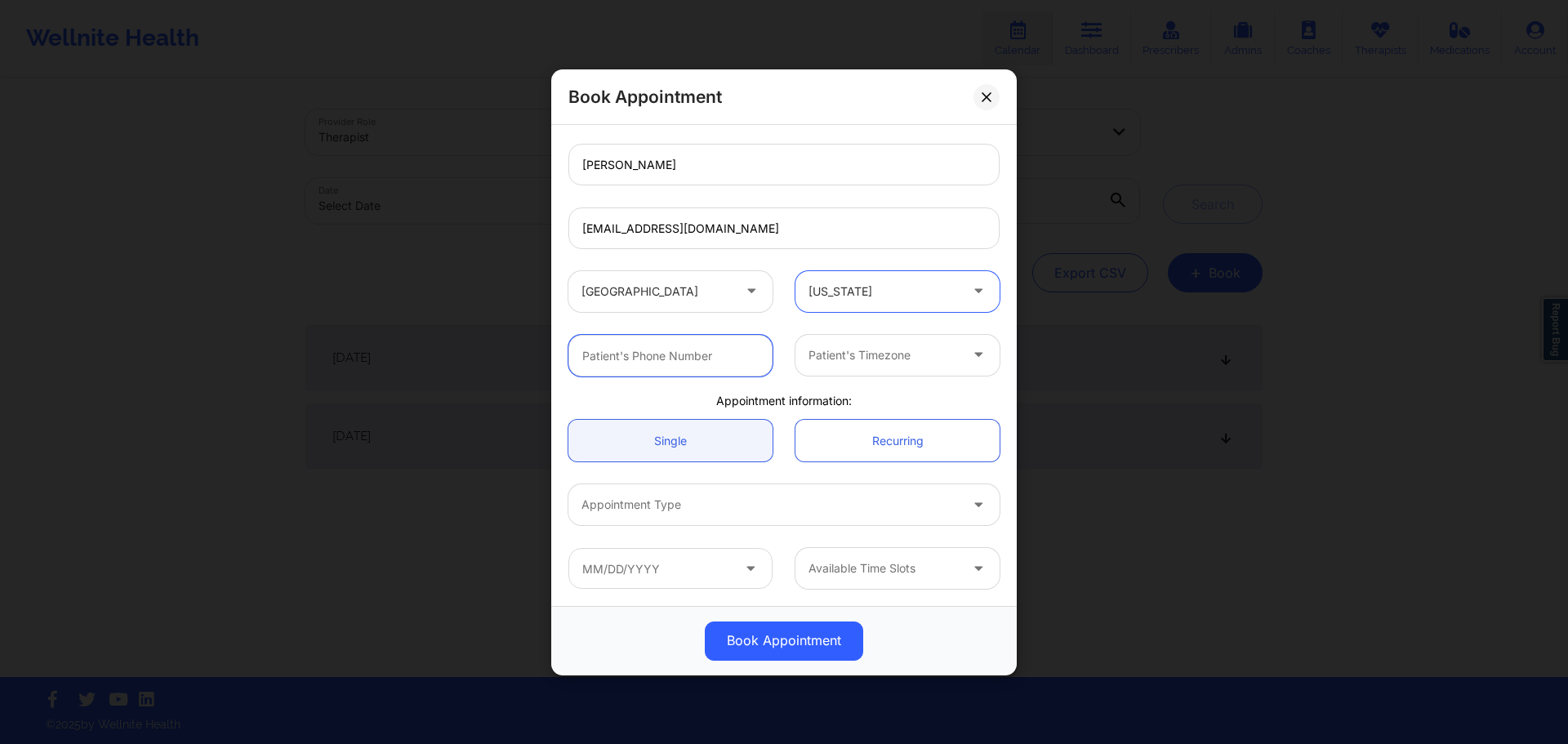
click at [700, 361] on input "text" at bounding box center [671, 355] width 204 height 42
paste input "[PHONE_NUMBER]"
type input "[PHONE_NUMBER]"
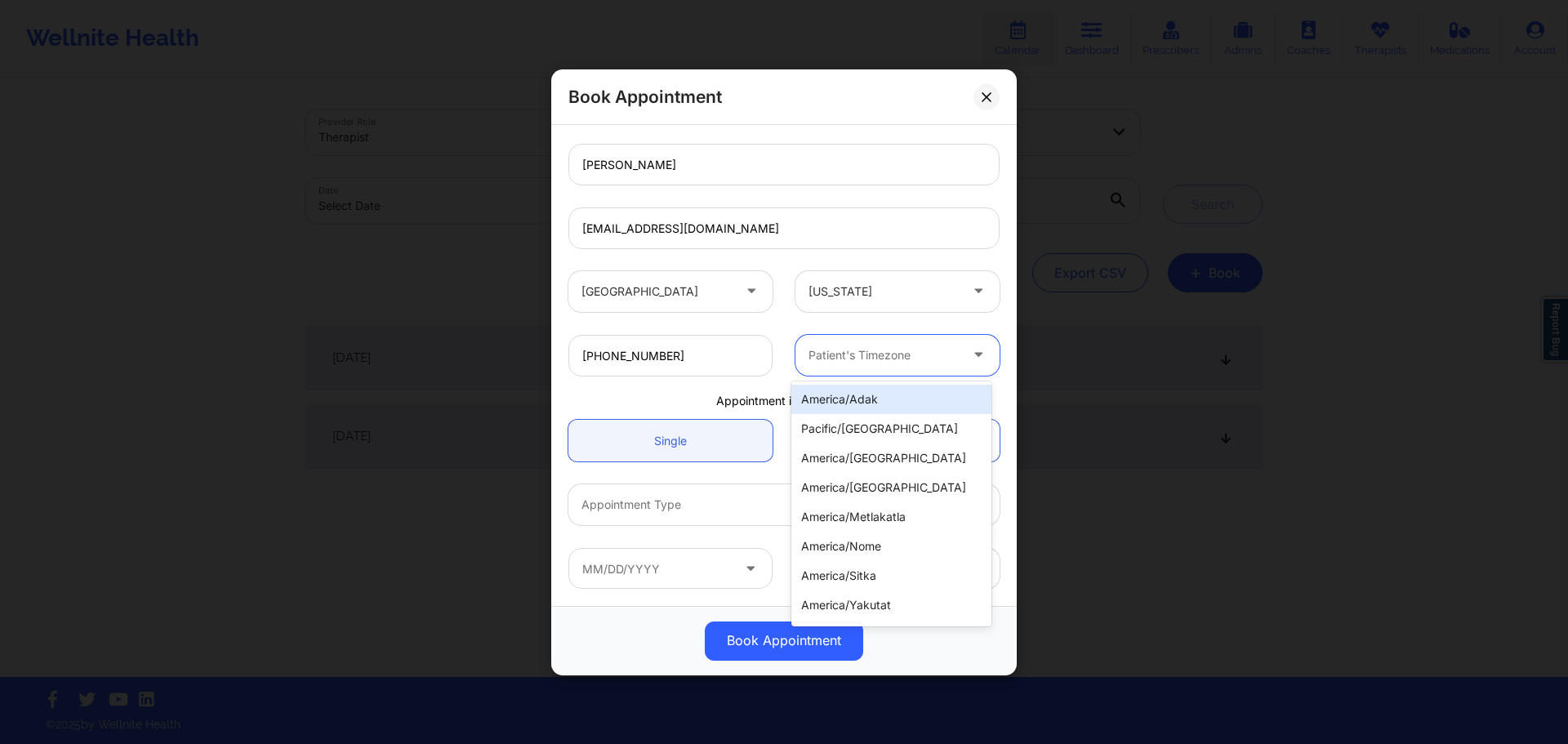
click at [854, 354] on div at bounding box center [884, 355] width 151 height 20
type input "new"
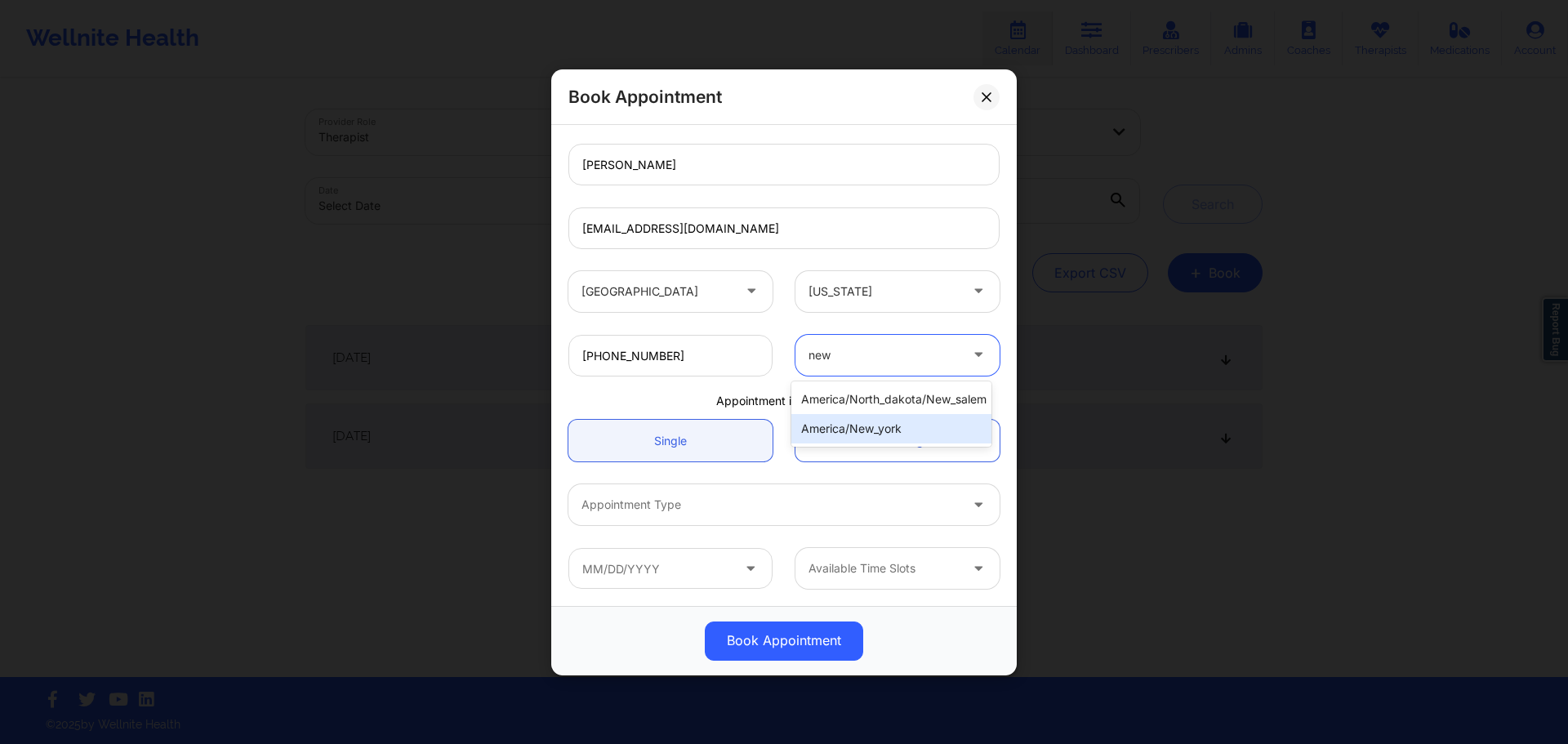
click at [875, 430] on div "america/new_york" at bounding box center [891, 429] width 200 height 30
click at [738, 503] on div at bounding box center [770, 505] width 377 height 20
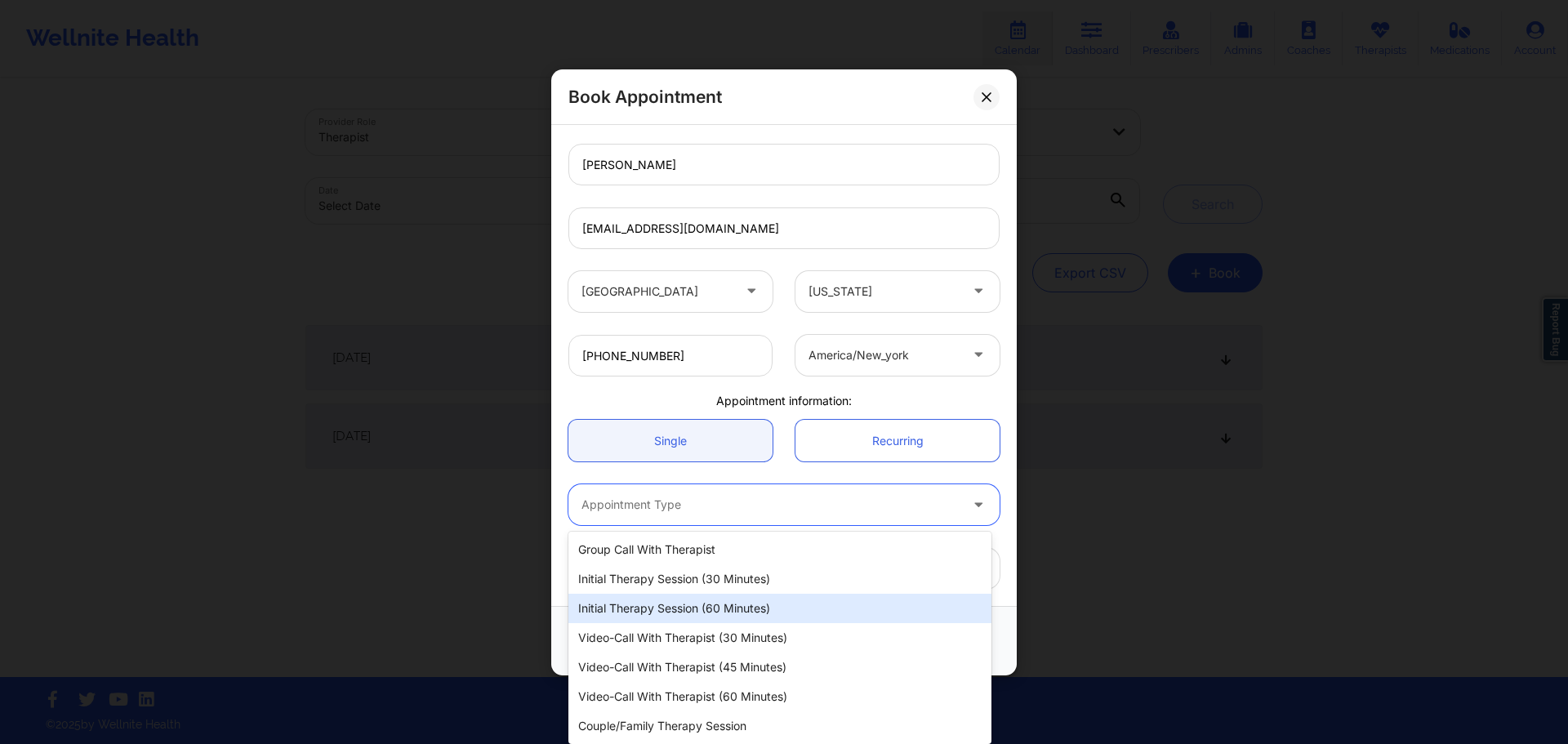
click at [702, 602] on div "Initial Therapy Session (60 minutes)" at bounding box center [780, 608] width 423 height 30
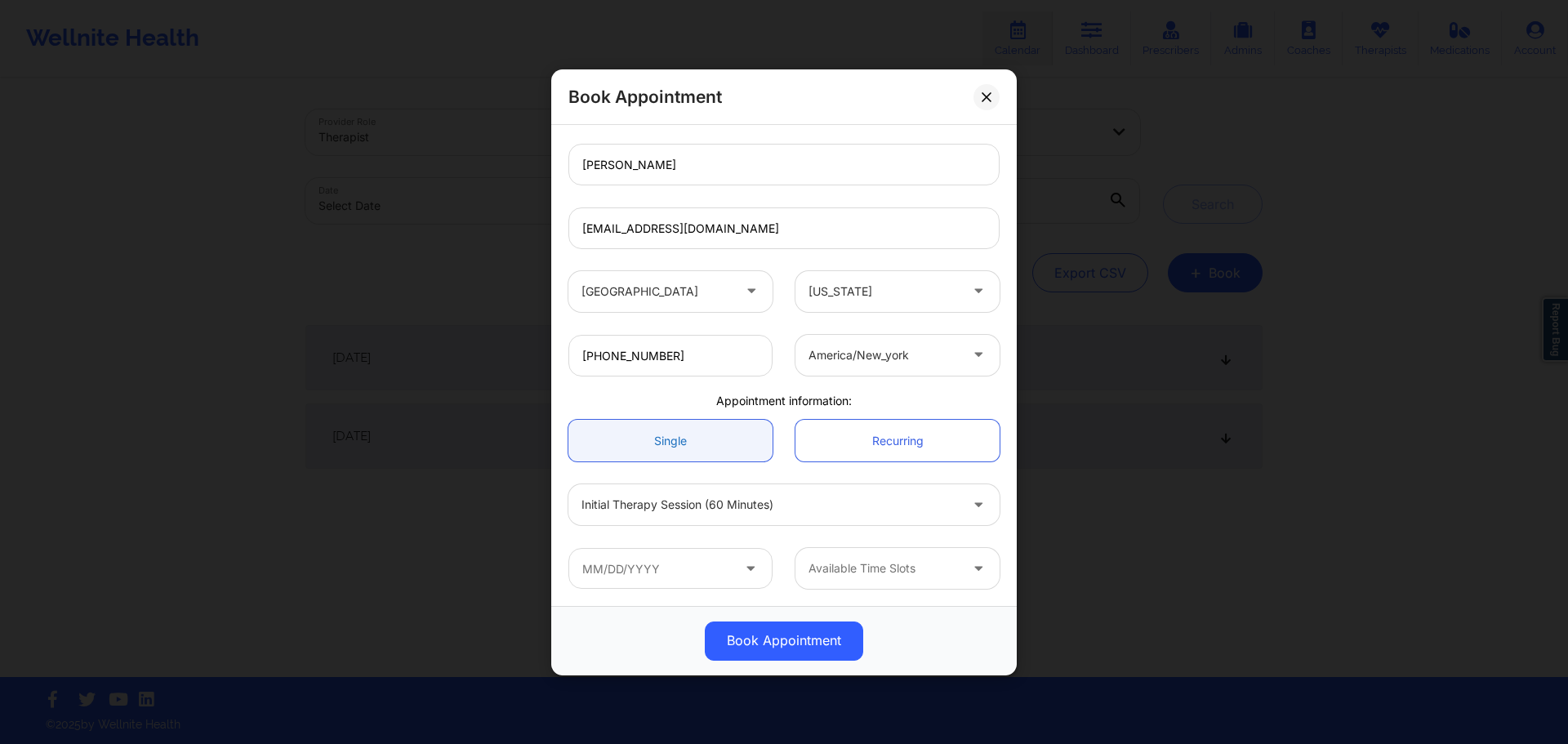
click at [665, 438] on link "Single" at bounding box center [671, 441] width 204 height 42
click at [648, 580] on input "text" at bounding box center [671, 568] width 204 height 41
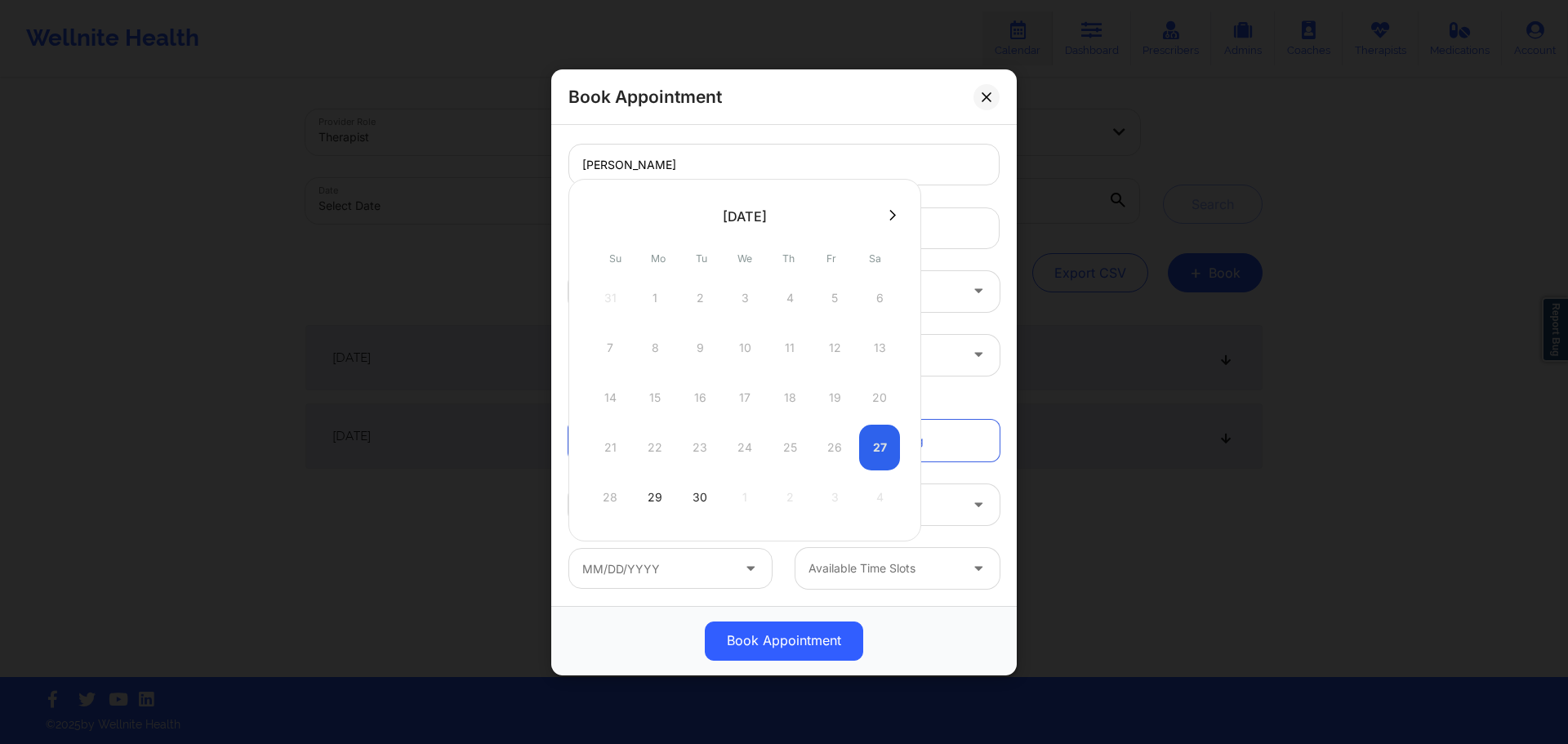
click at [886, 207] on div at bounding box center [745, 215] width 353 height 25
click at [889, 216] on icon at bounding box center [892, 215] width 7 height 12
click at [742, 307] on div "1" at bounding box center [744, 298] width 41 height 46
type input "[DATE]"
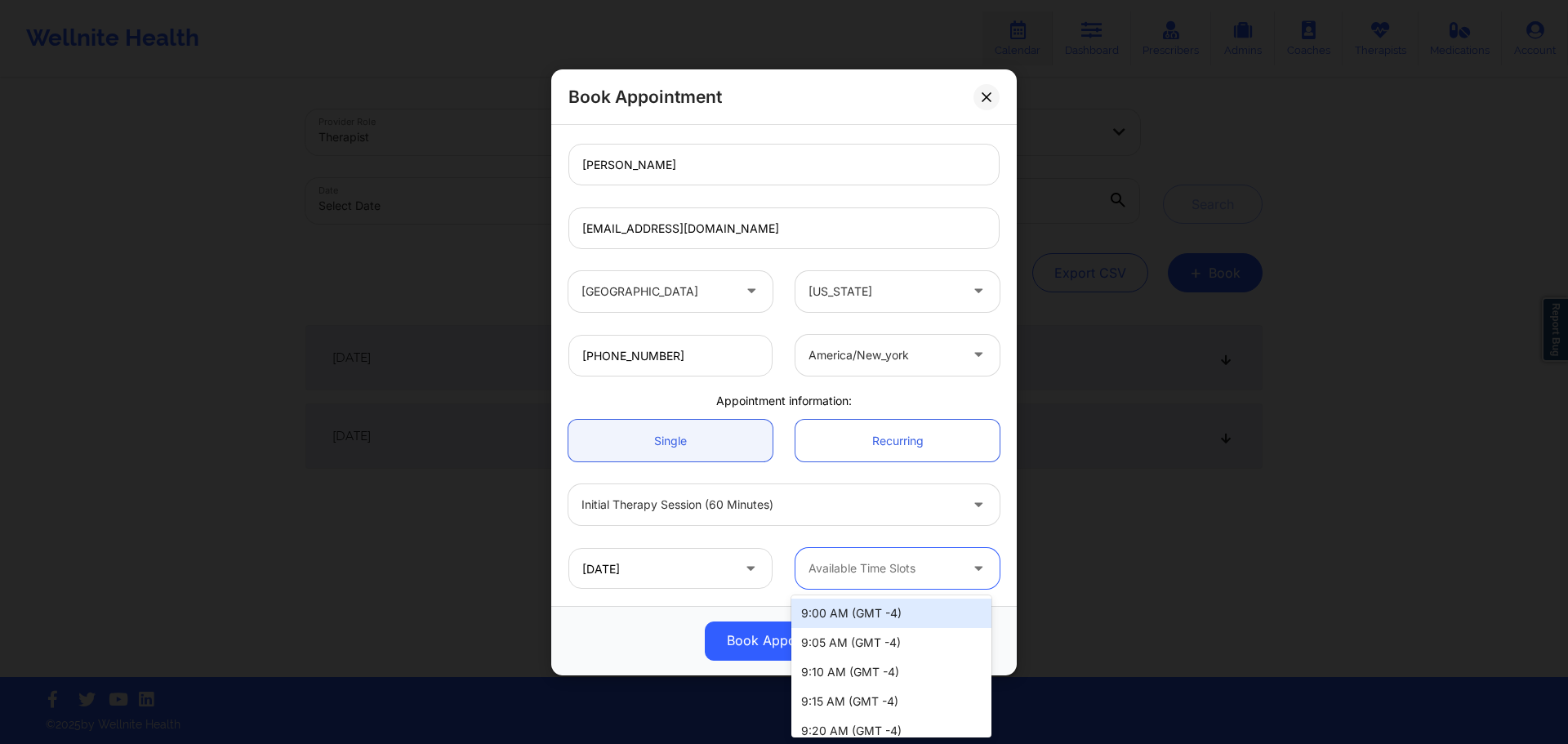
click at [868, 569] on div at bounding box center [884, 569] width 151 height 20
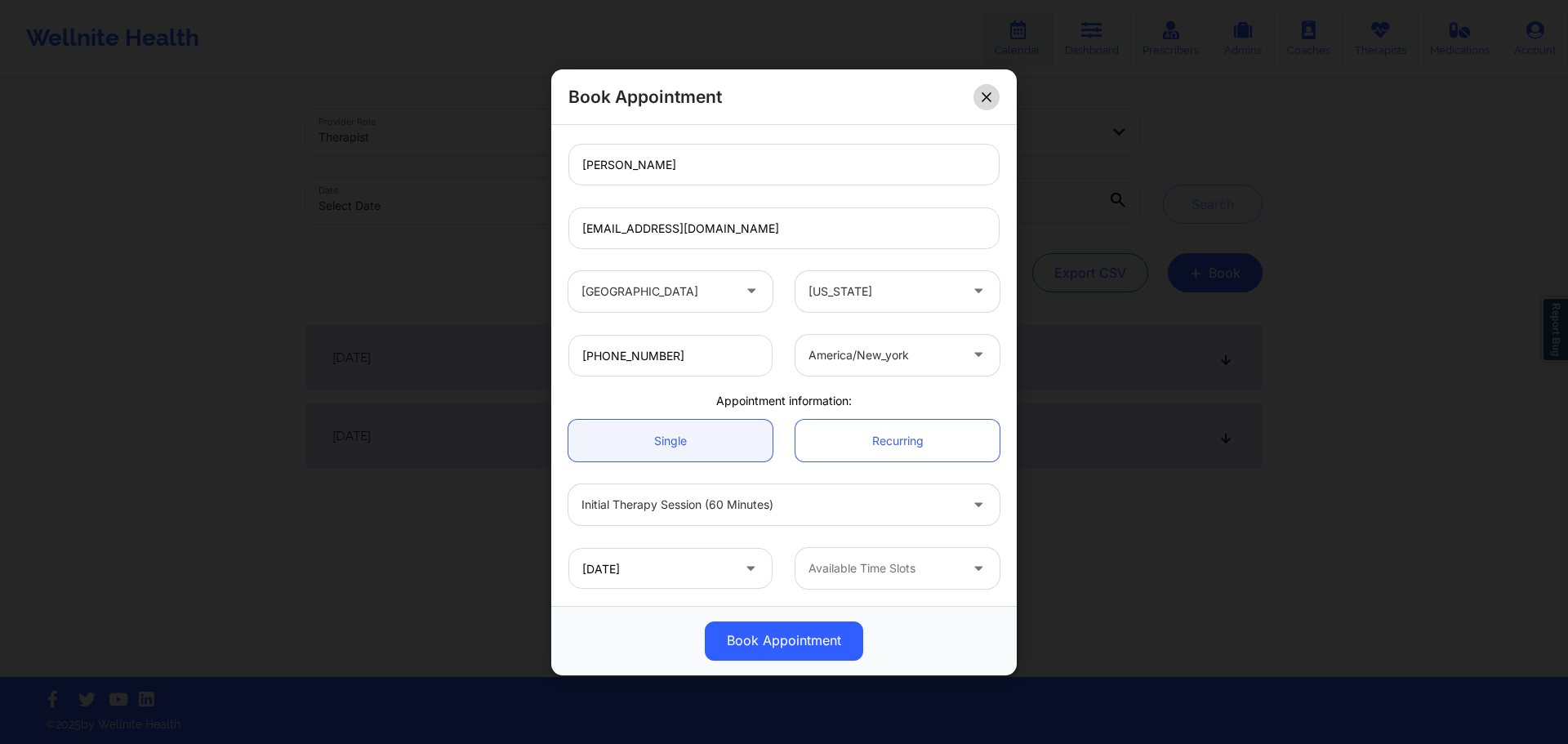
click at [993, 107] on button at bounding box center [987, 96] width 26 height 26
